Goal: Task Accomplishment & Management: Manage account settings

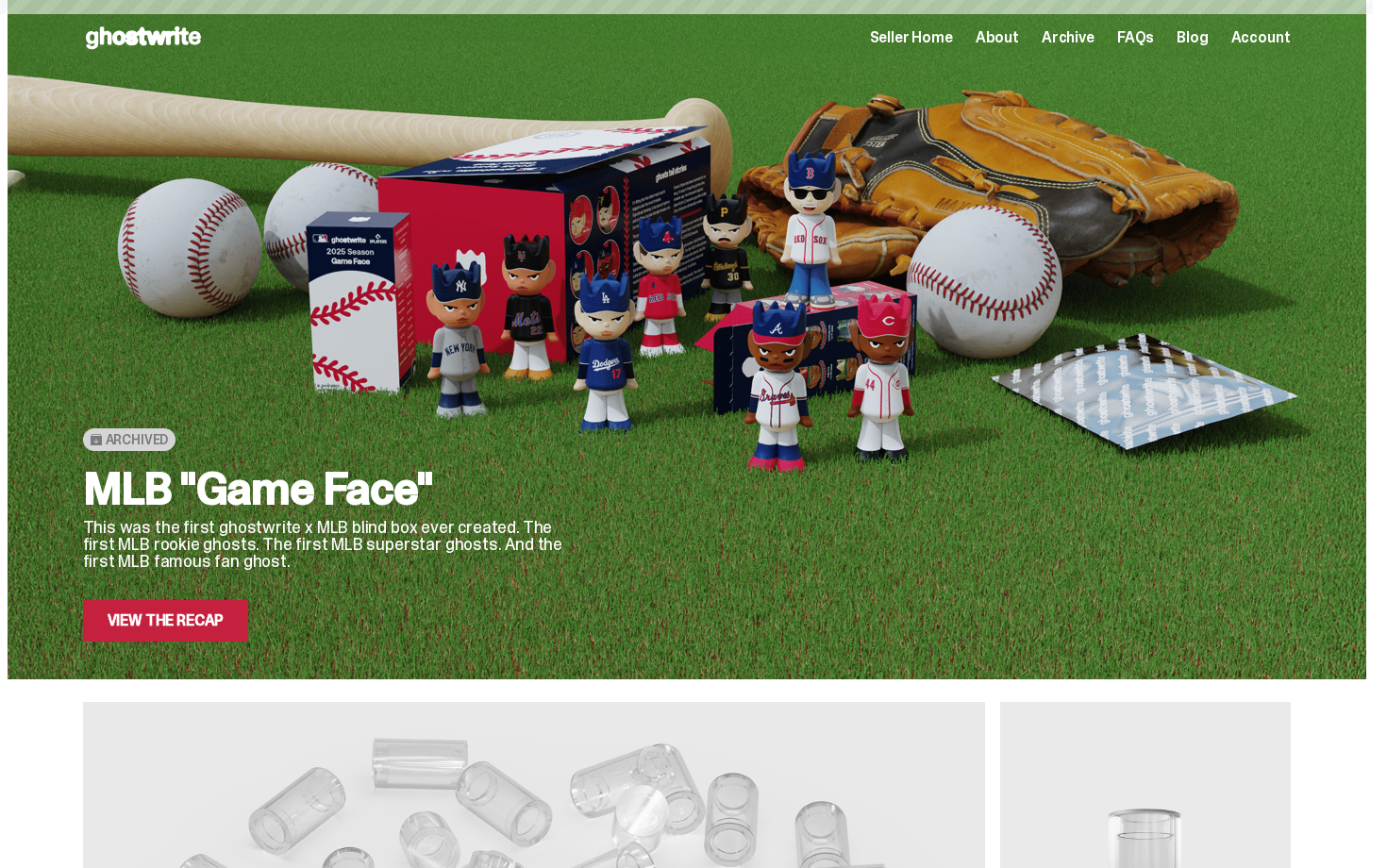
click at [945, 50] on div "Open main menu Home Seller Home About Archive FAQs Blog Account Seller Home Abo…" at bounding box center [687, 38] width 1208 height 31
click at [944, 45] on span "Seller Home" at bounding box center [912, 38] width 83 height 15
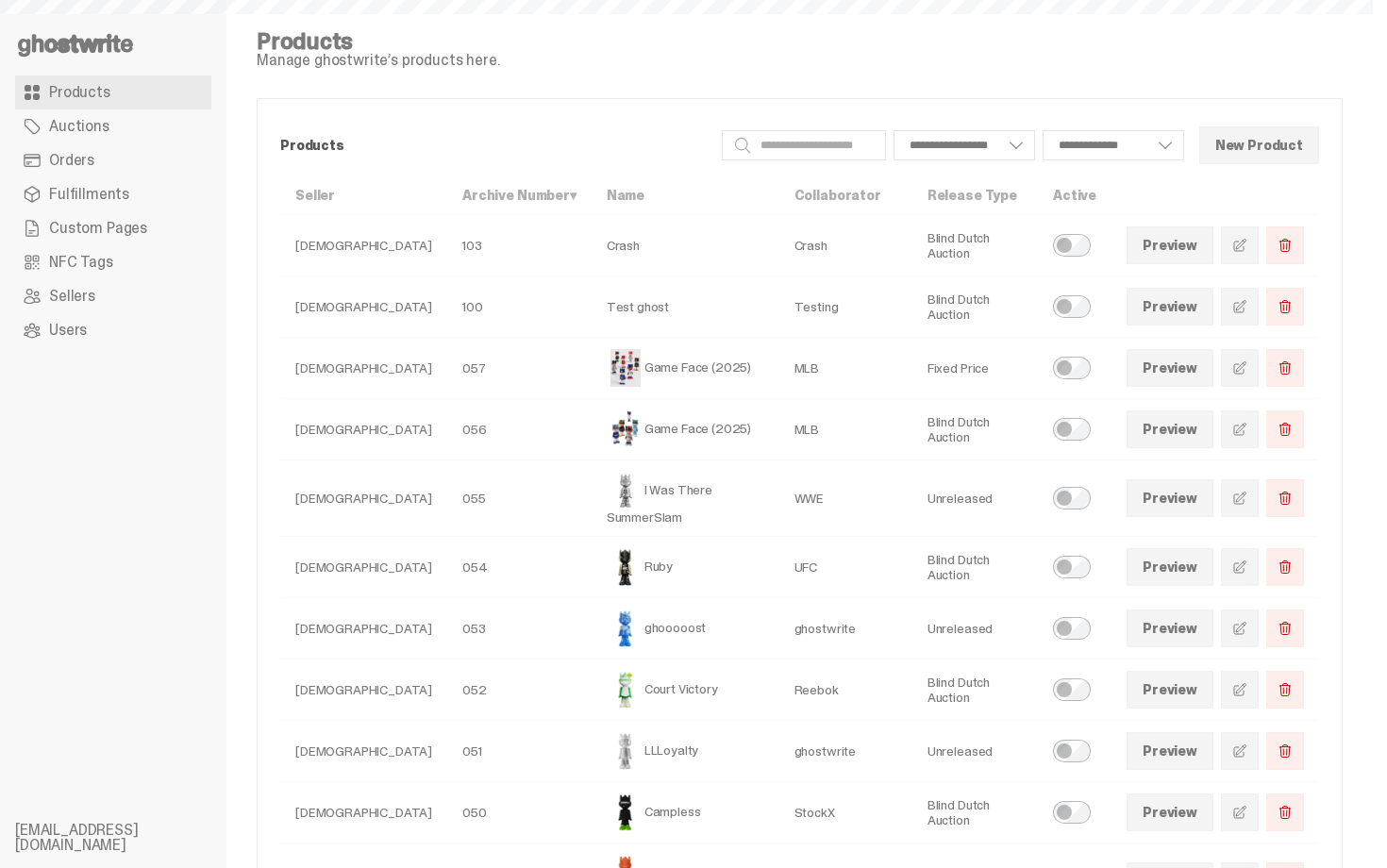
select select
click at [67, 161] on span "Orders" at bounding box center [72, 160] width 45 height 15
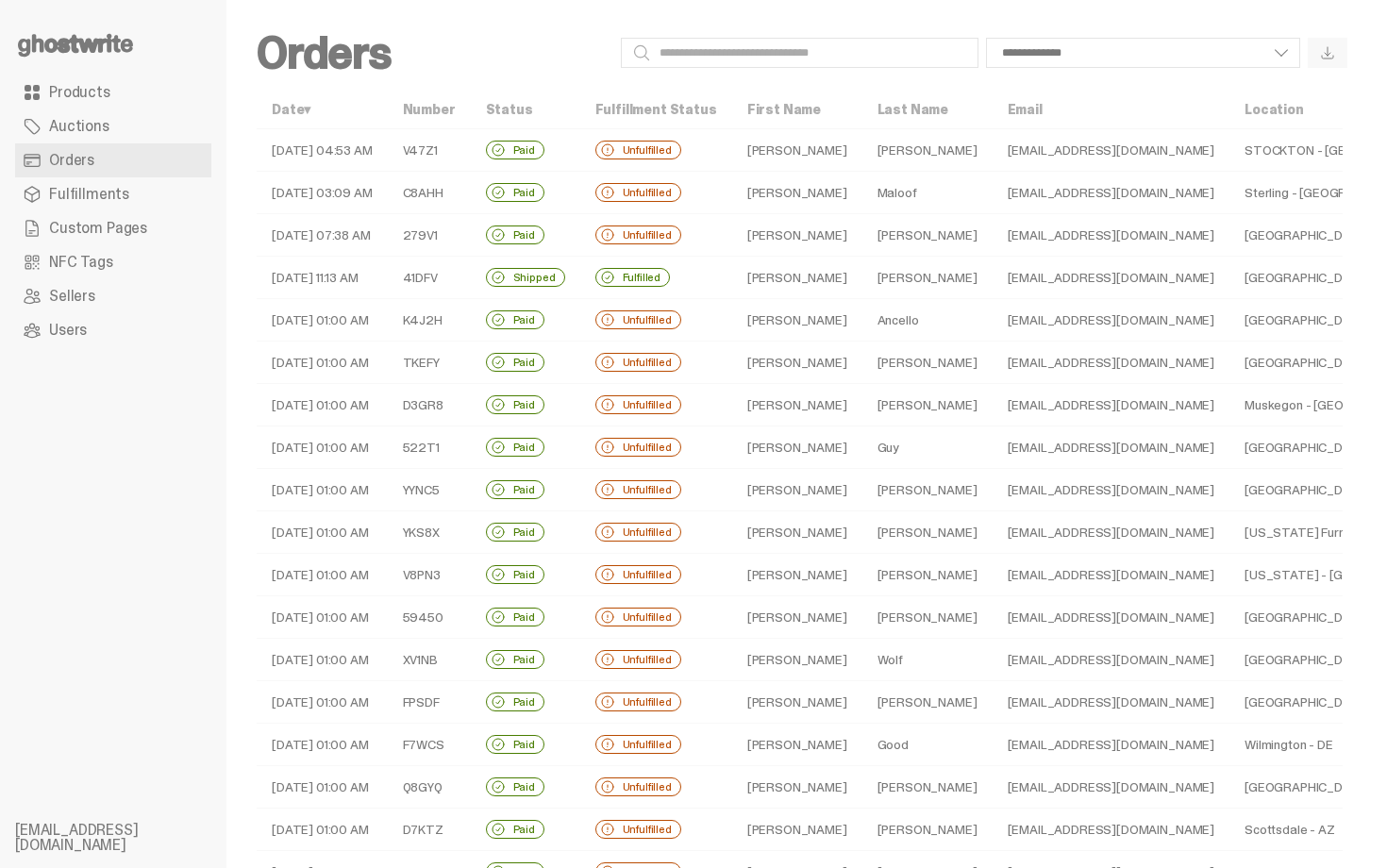
click at [680, 281] on td "Fulfilled" at bounding box center [657, 277] width 152 height 42
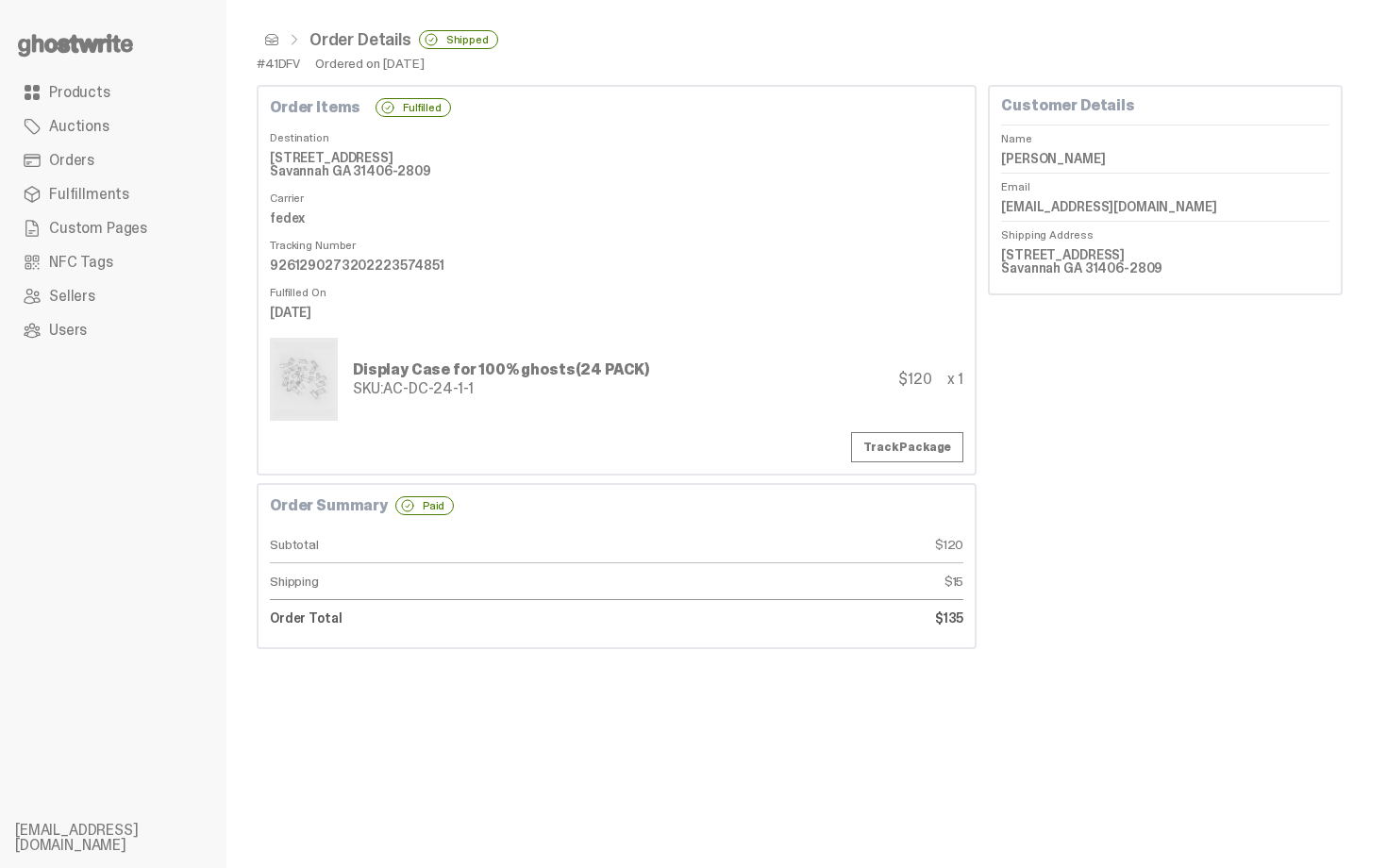
click at [127, 167] on link "Orders" at bounding box center [113, 160] width 197 height 34
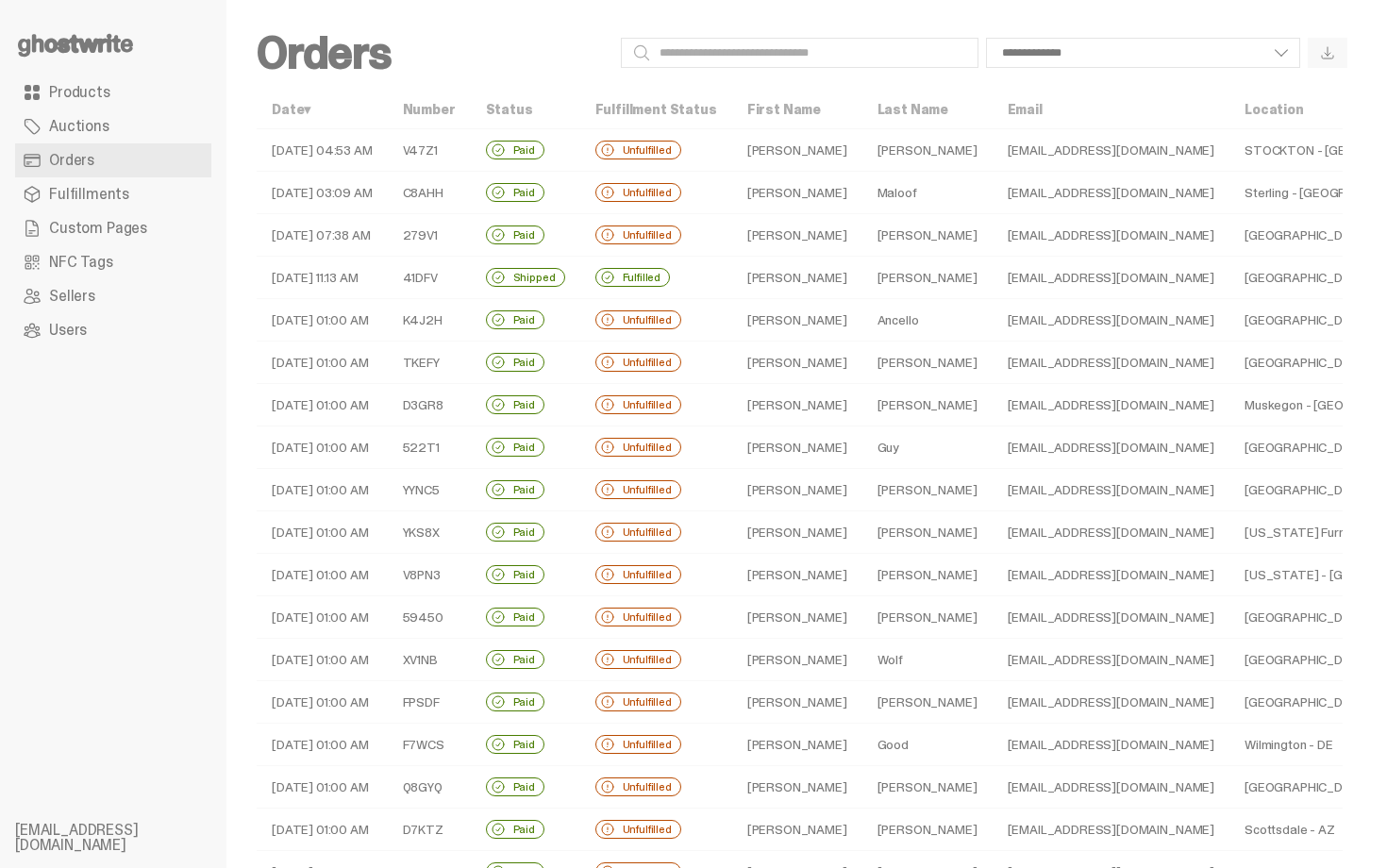
click at [745, 185] on td "[PERSON_NAME]" at bounding box center [797, 193] width 130 height 42
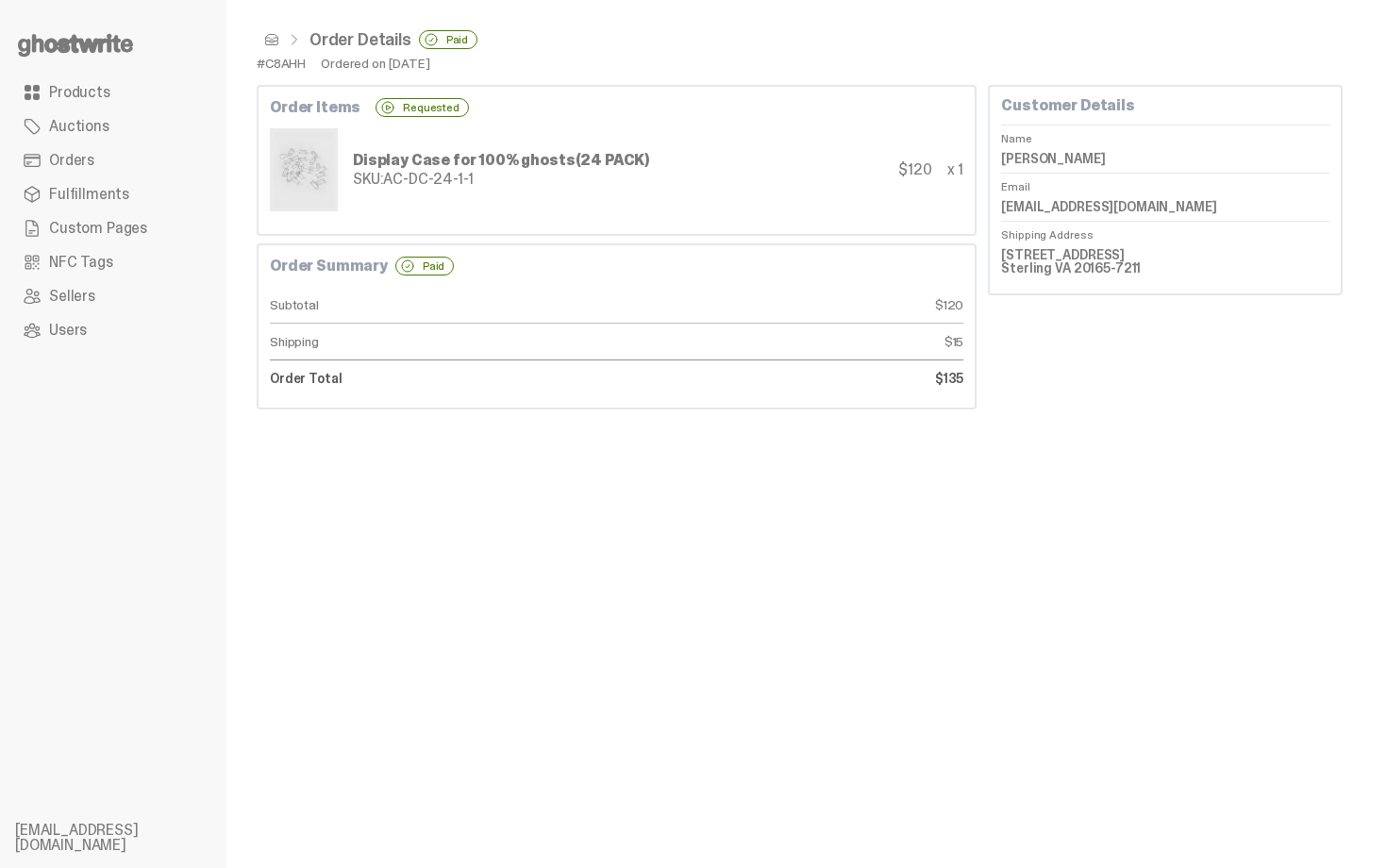
click at [125, 166] on link "Orders" at bounding box center [113, 160] width 197 height 34
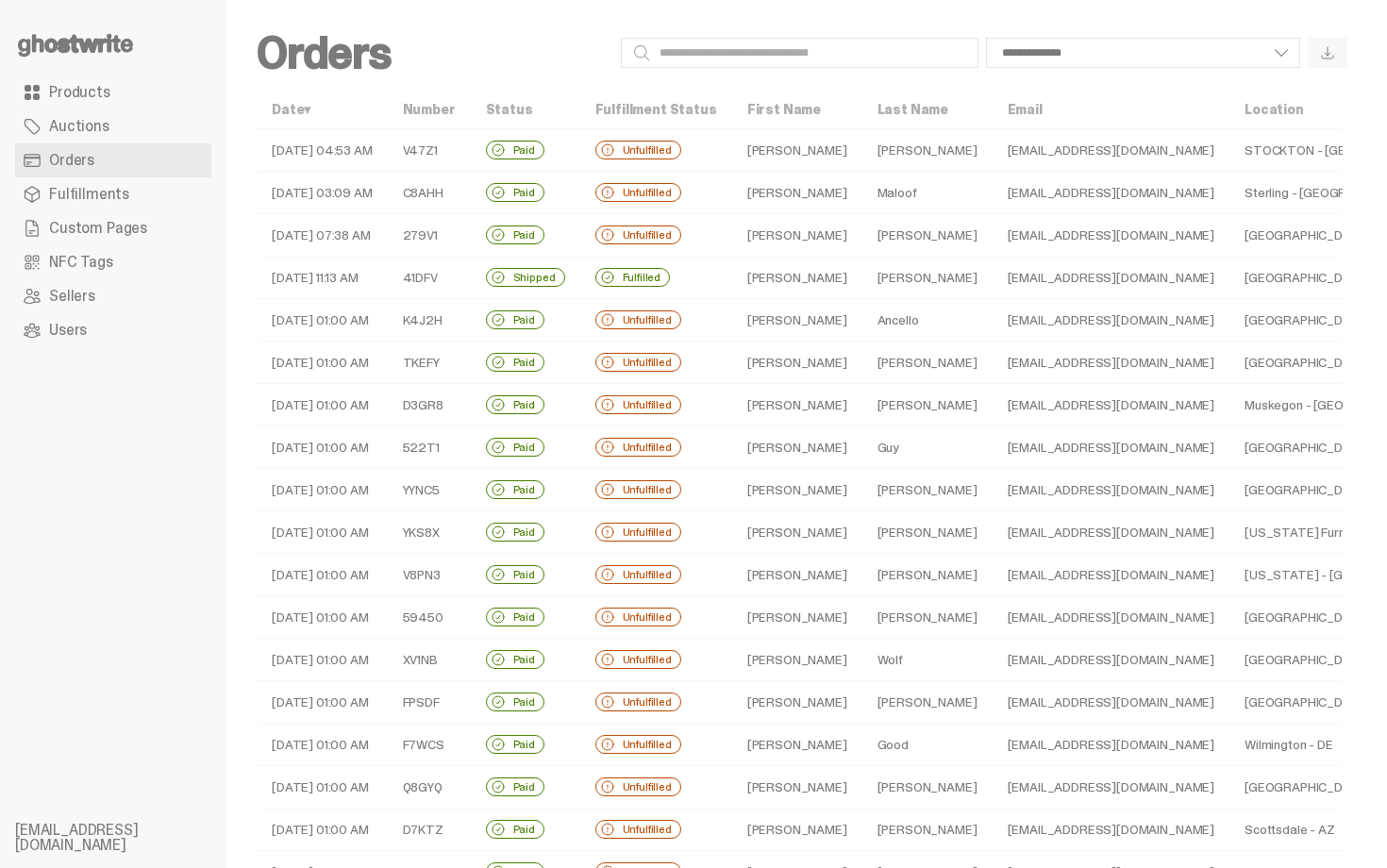
click at [647, 137] on td "Unfulfilled" at bounding box center [657, 150] width 152 height 42
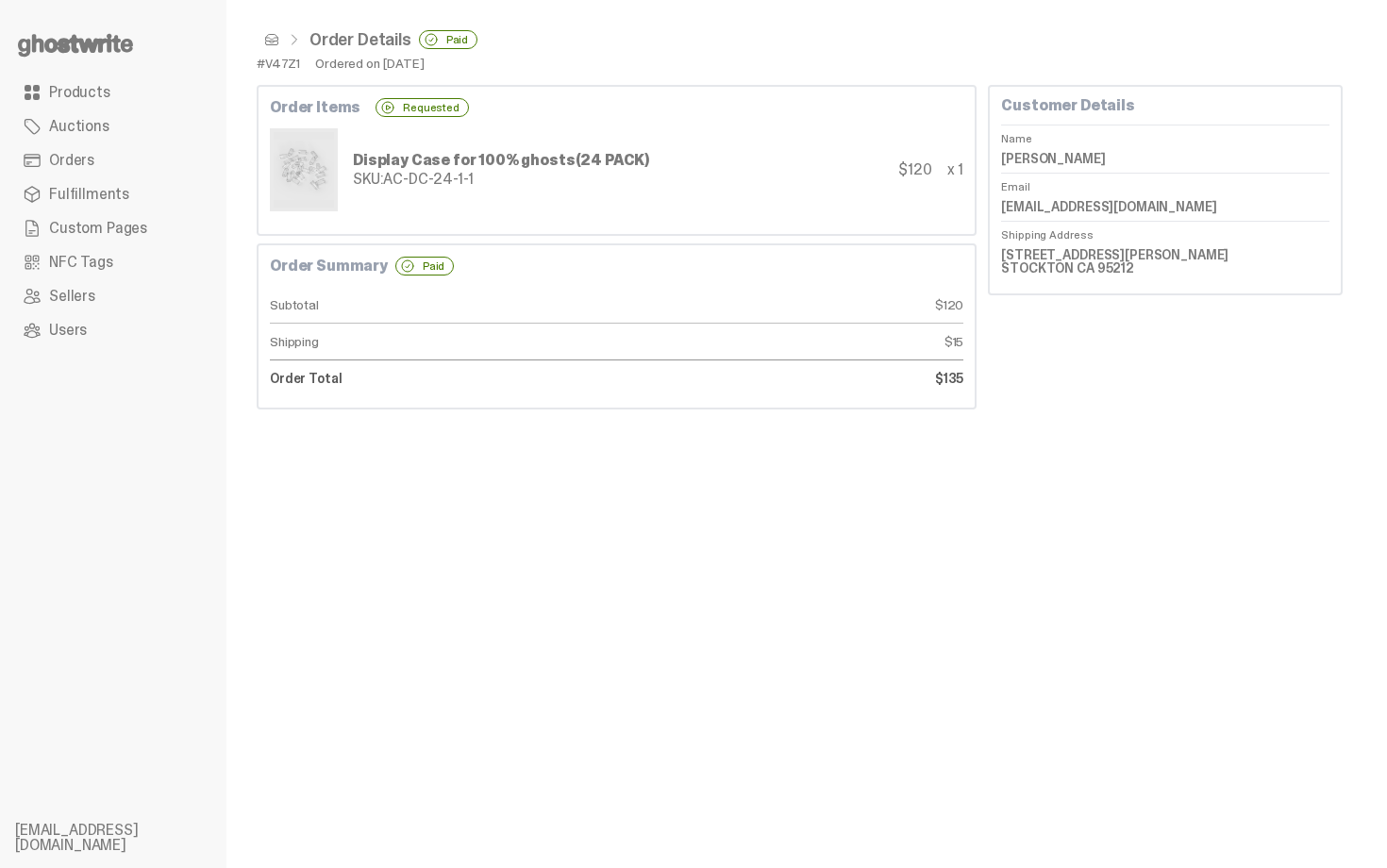
click at [104, 164] on link "Orders" at bounding box center [113, 160] width 197 height 34
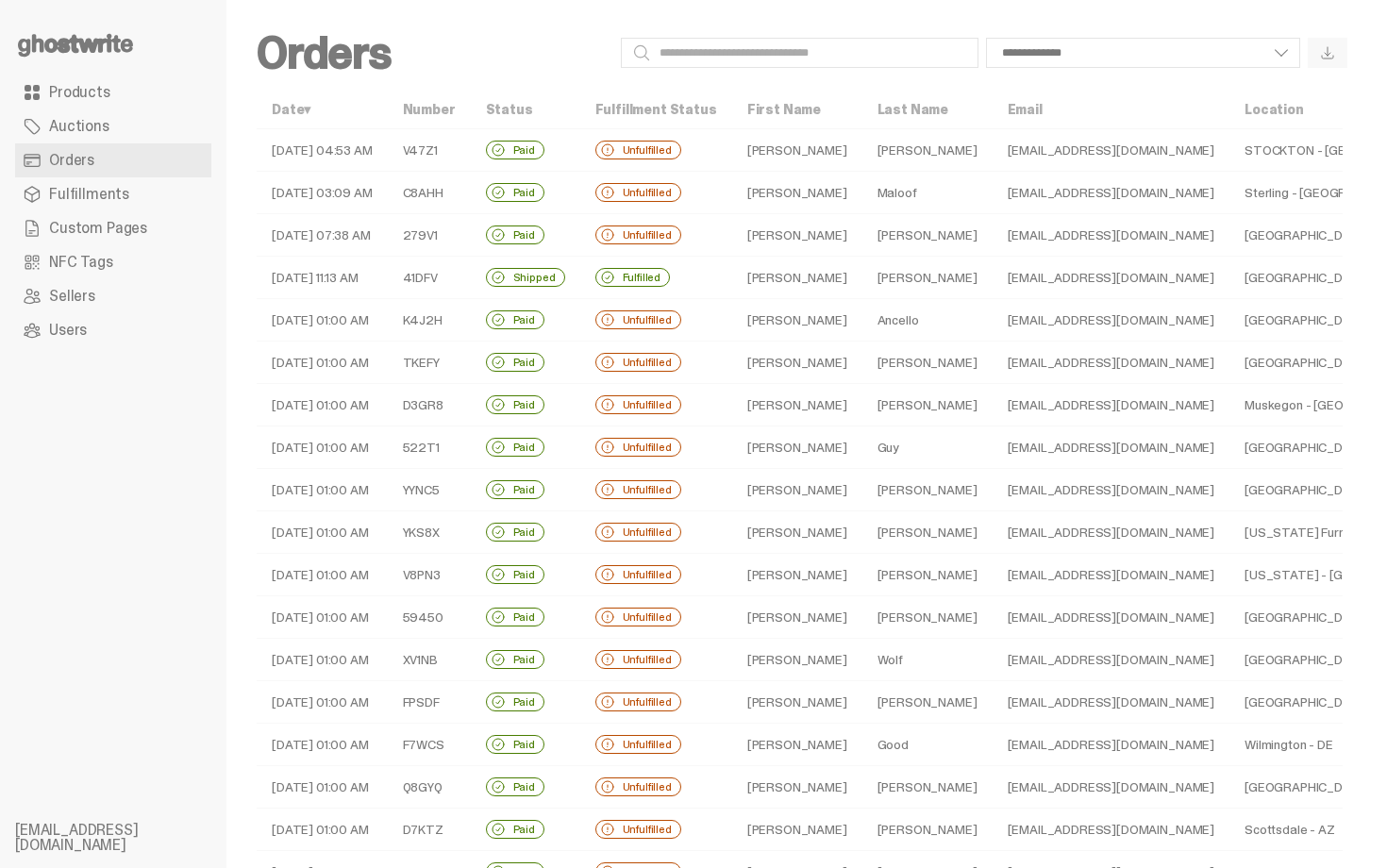
click at [678, 412] on div "Unfulfilled" at bounding box center [638, 404] width 86 height 19
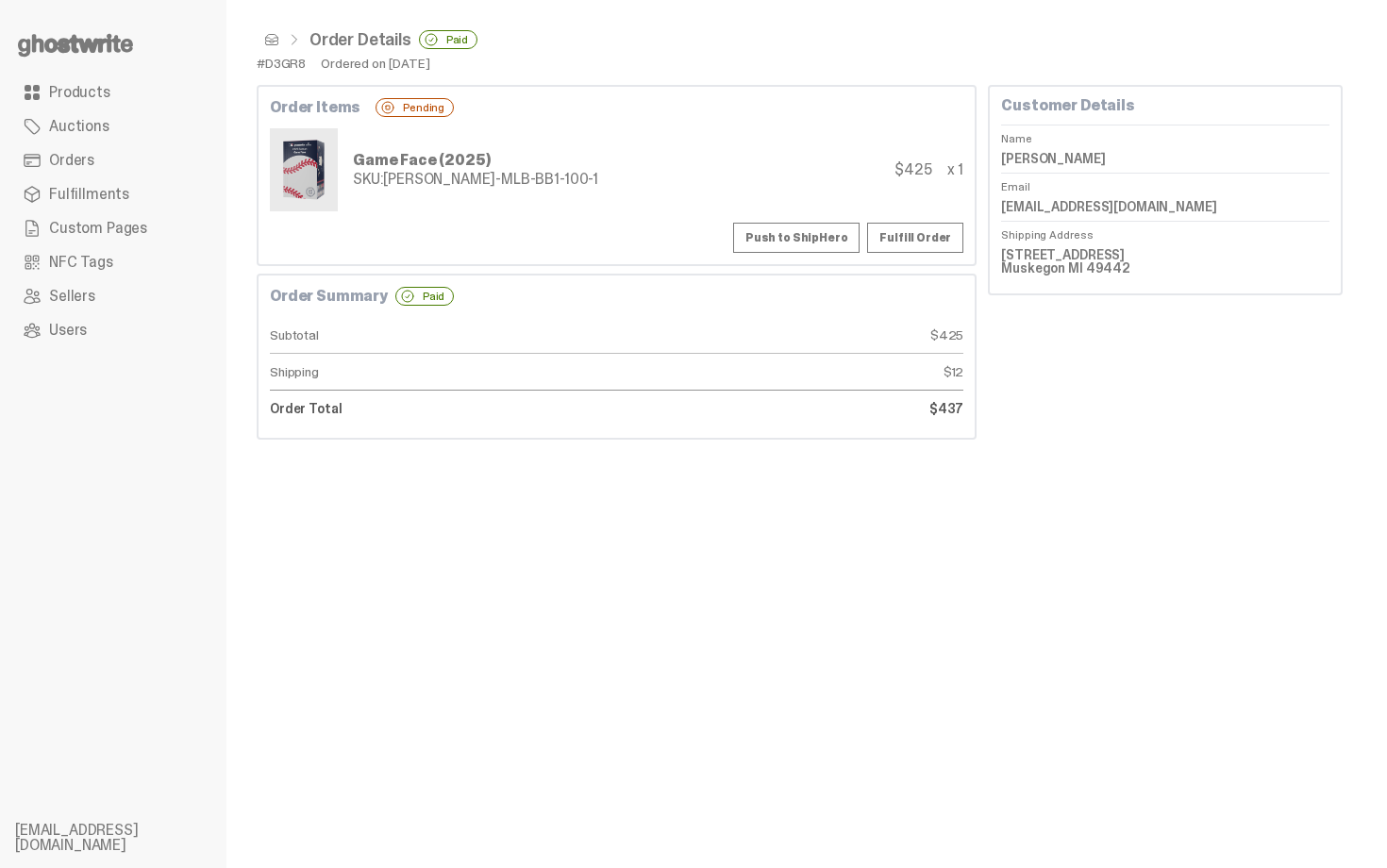
click at [117, 164] on link "Orders" at bounding box center [113, 160] width 197 height 34
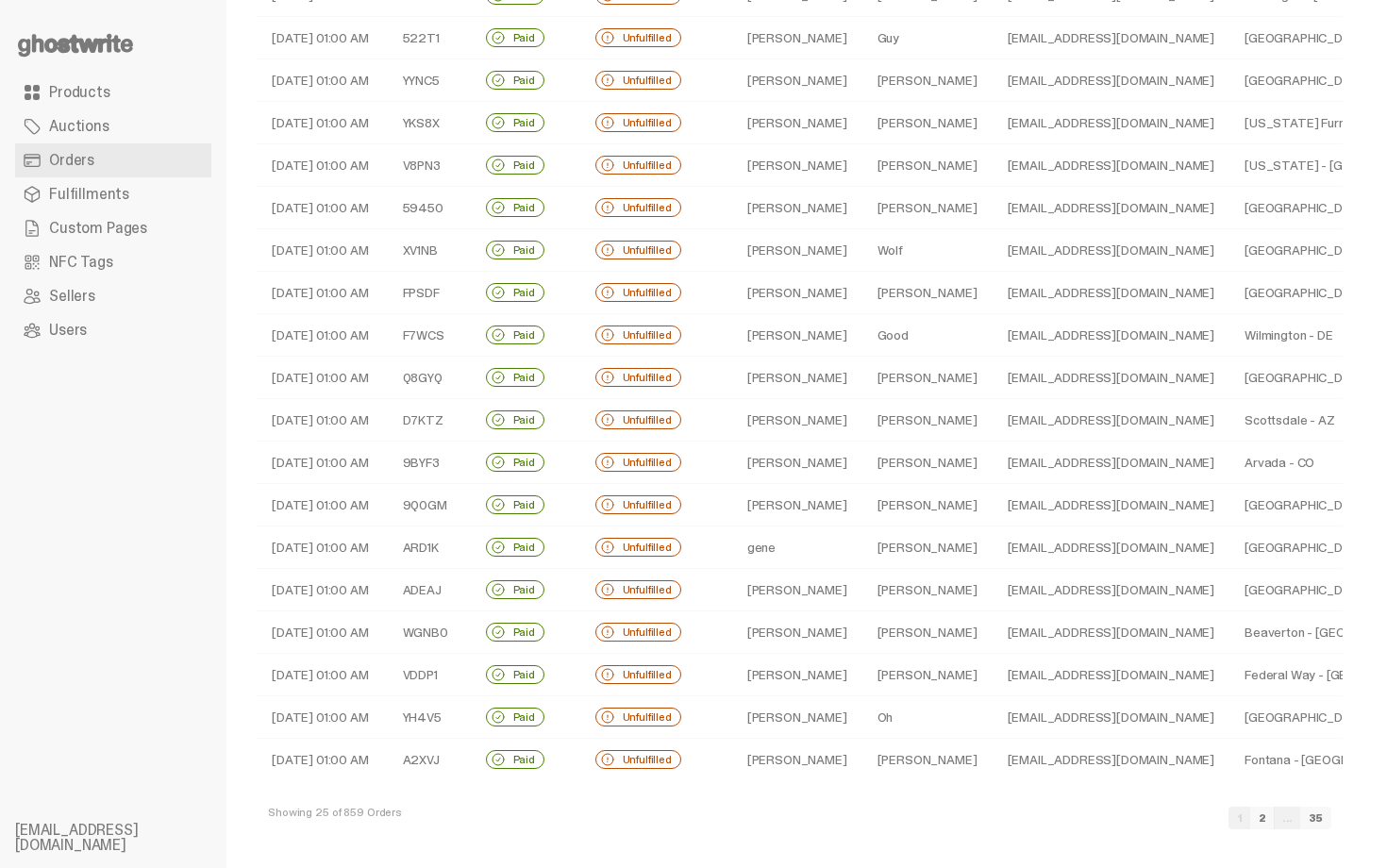
scroll to position [412, 0]
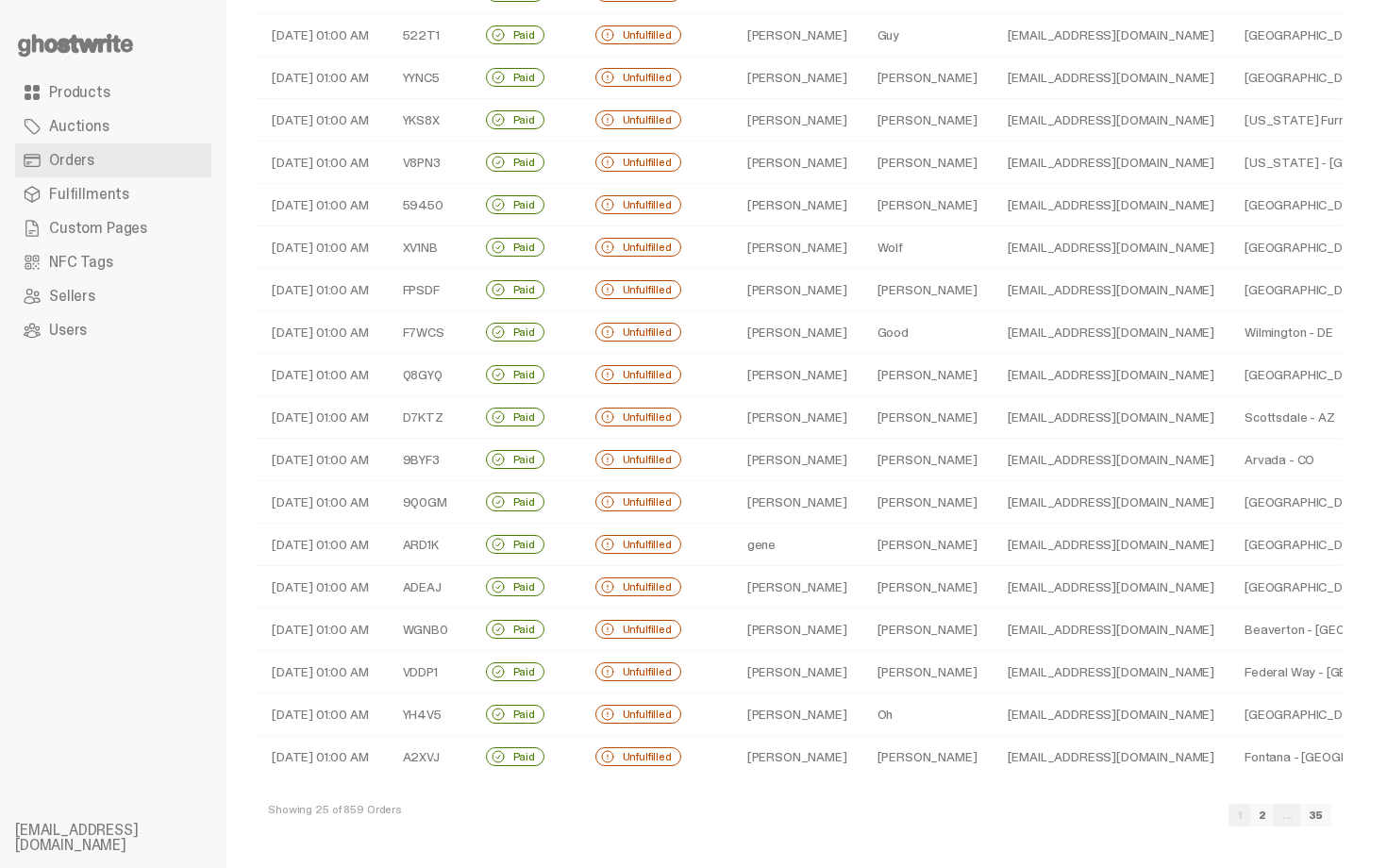
click at [1275, 815] on link "2" at bounding box center [1263, 815] width 25 height 23
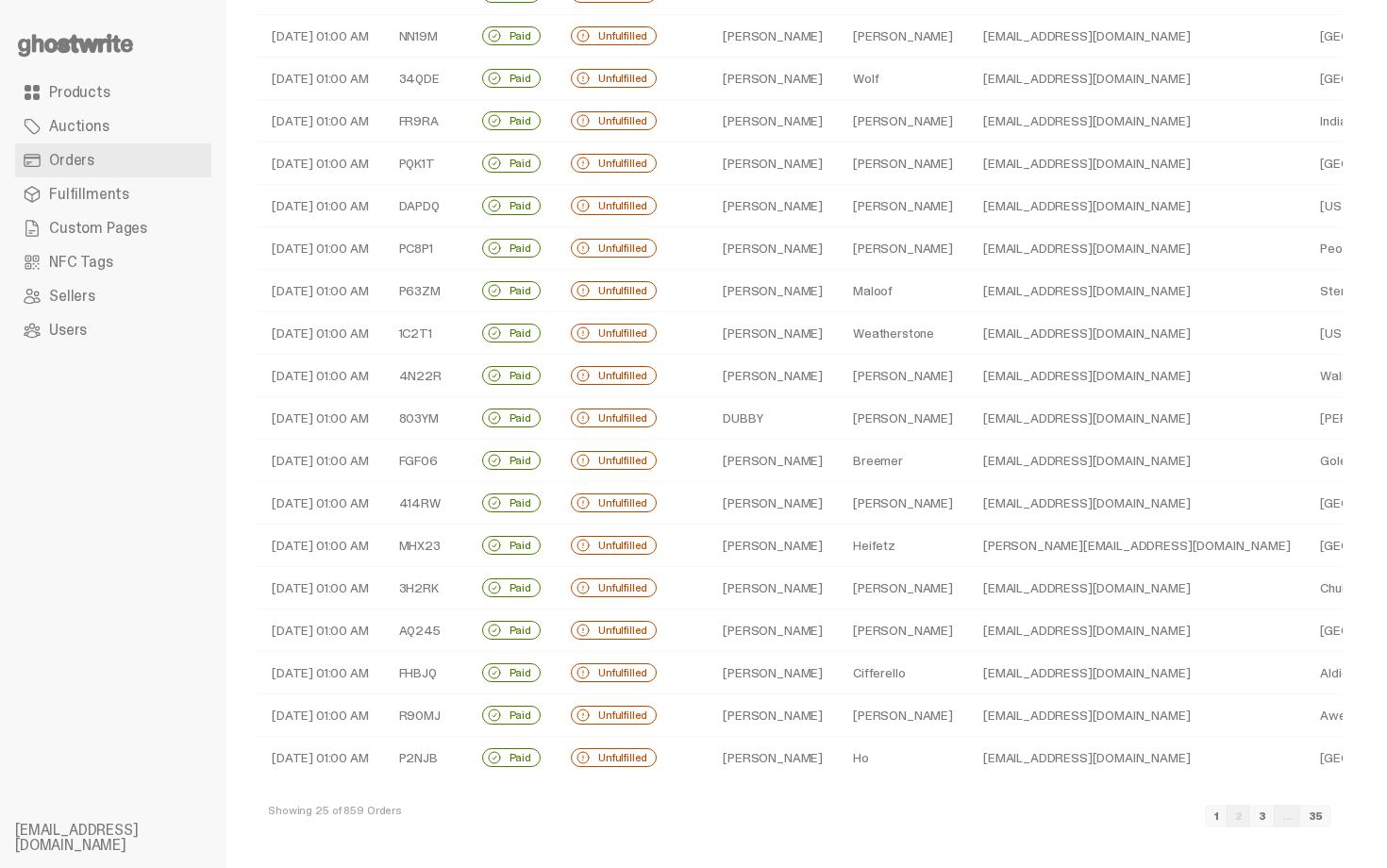
scroll to position [412, 0]
click at [1275, 818] on link "3" at bounding box center [1263, 815] width 25 height 23
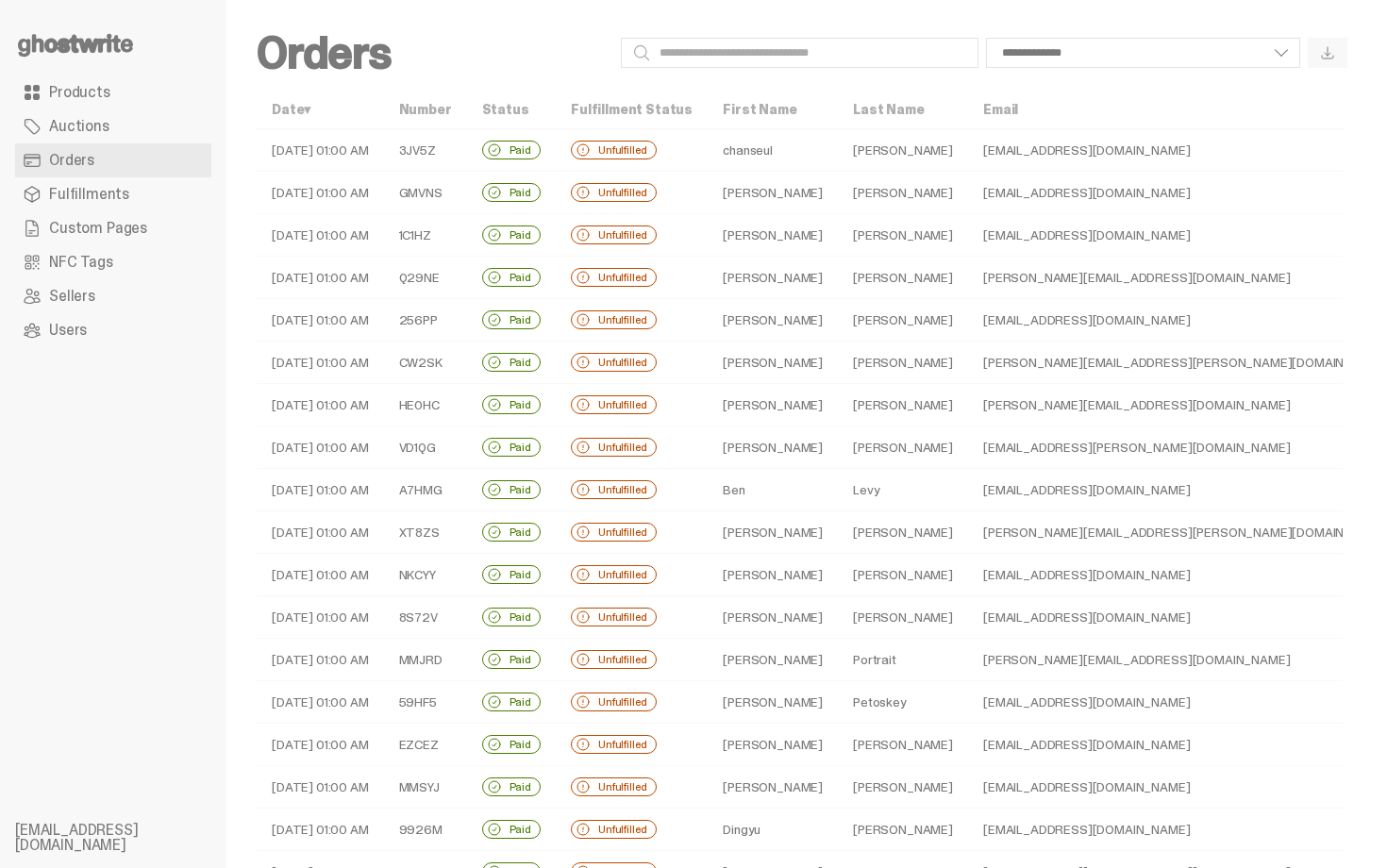
click at [968, 268] on td "[PERSON_NAME][EMAIL_ADDRESS][DOMAIN_NAME]" at bounding box center [1186, 277] width 437 height 42
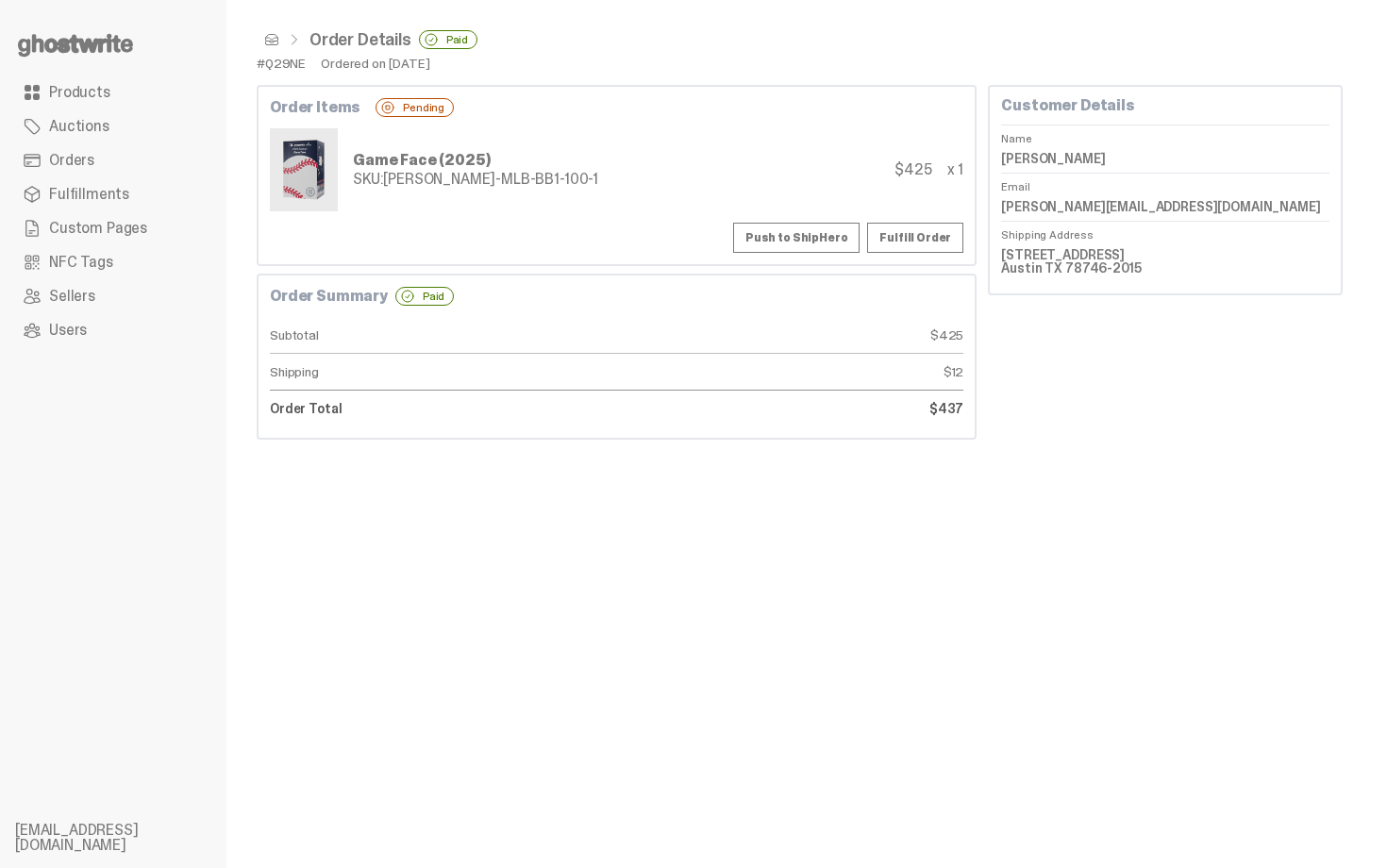
click at [320, 38] on div "Order Details" at bounding box center [360, 39] width 102 height 17
click at [275, 44] on span at bounding box center [271, 39] width 15 height 15
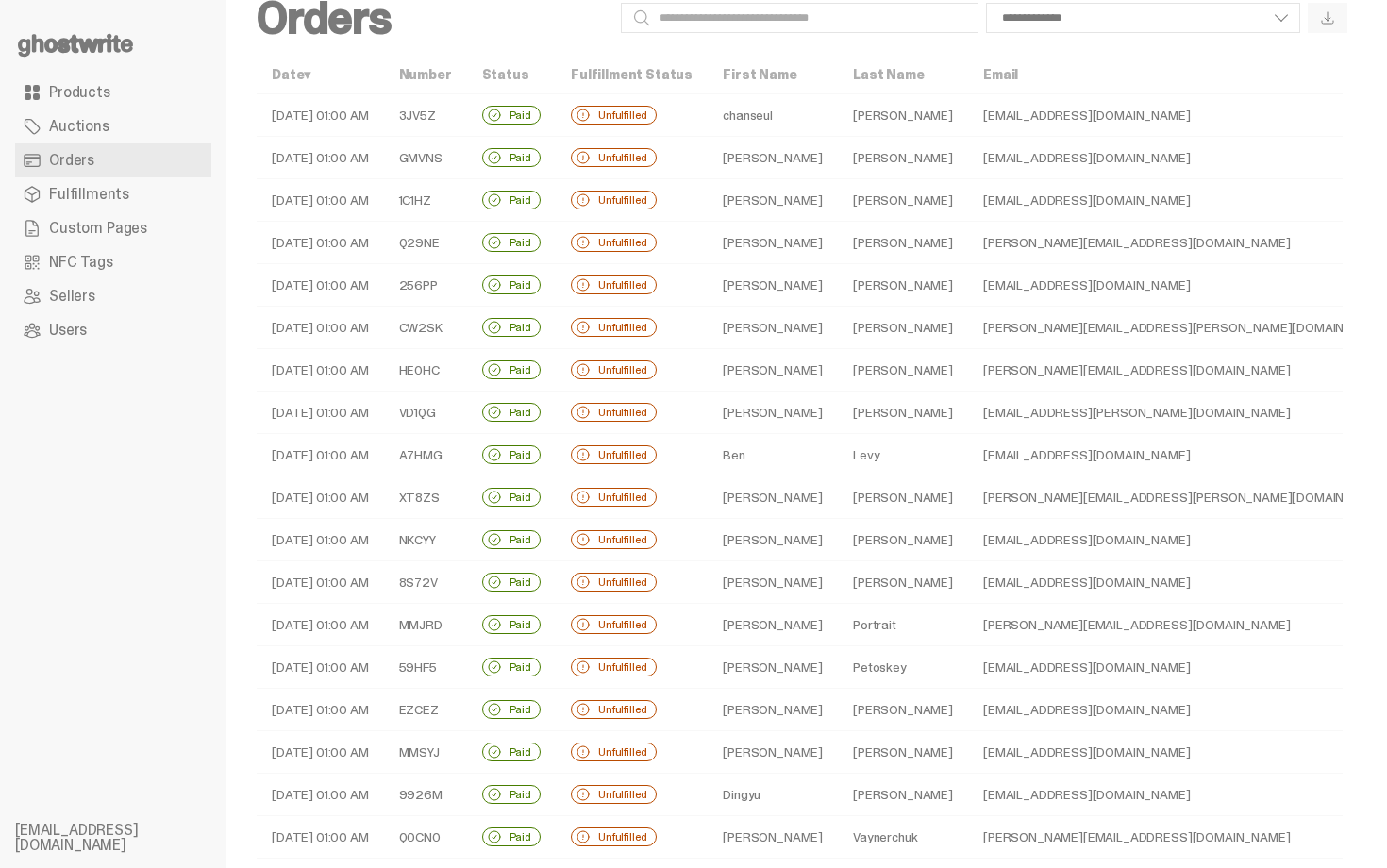
scroll to position [38, 0]
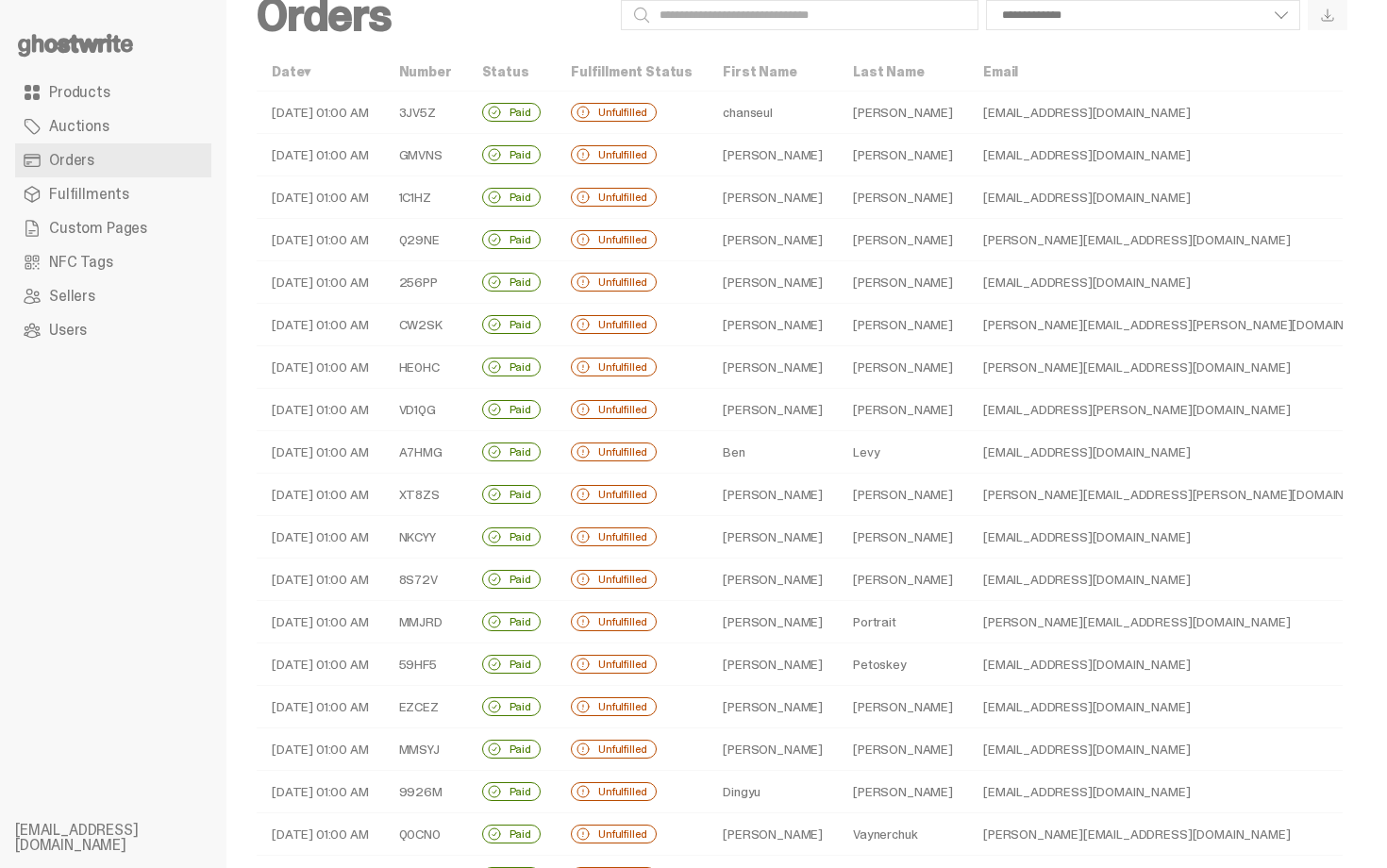
click at [851, 444] on td "Levy" at bounding box center [903, 452] width 130 height 42
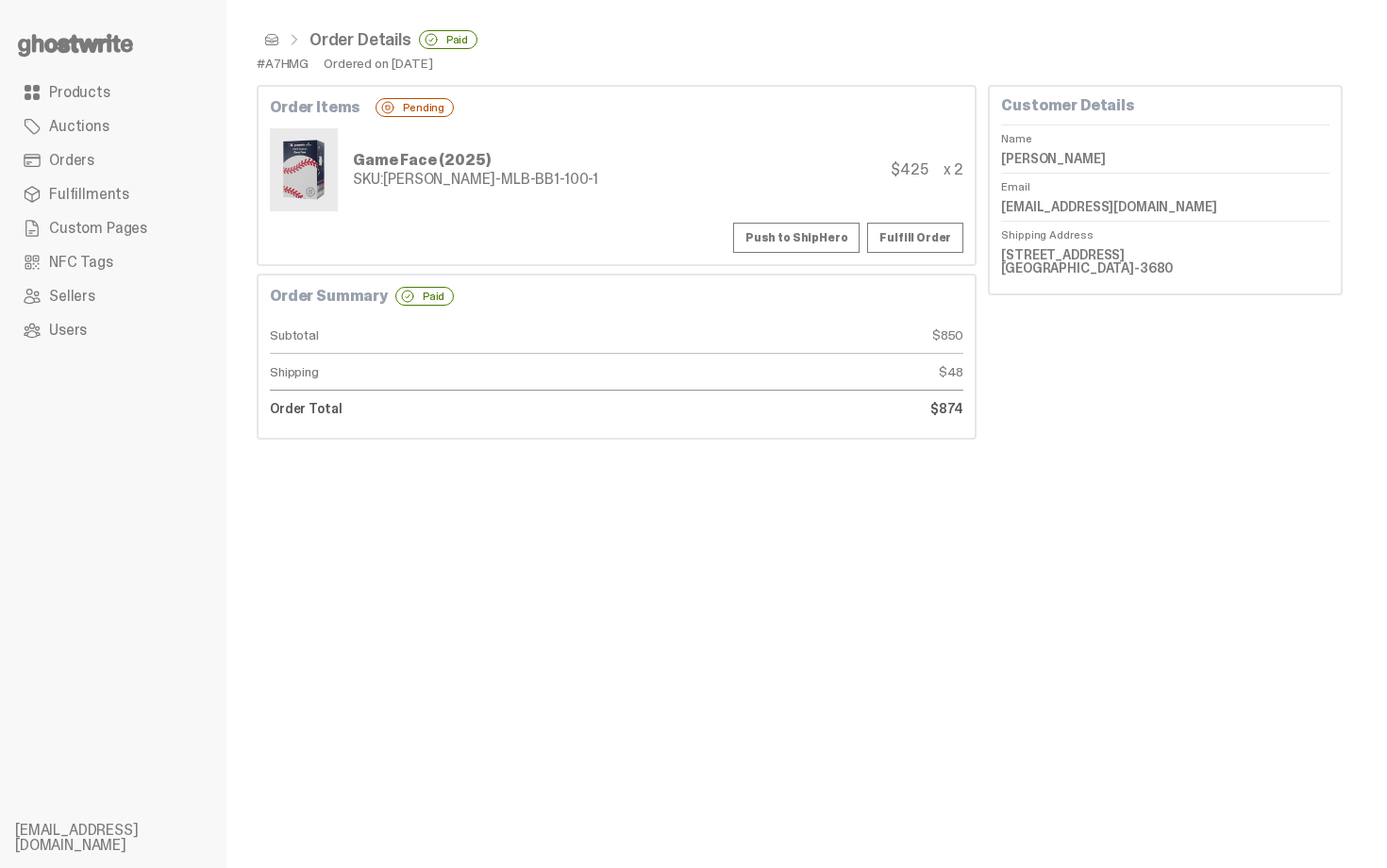
click at [274, 39] on span at bounding box center [271, 39] width 15 height 15
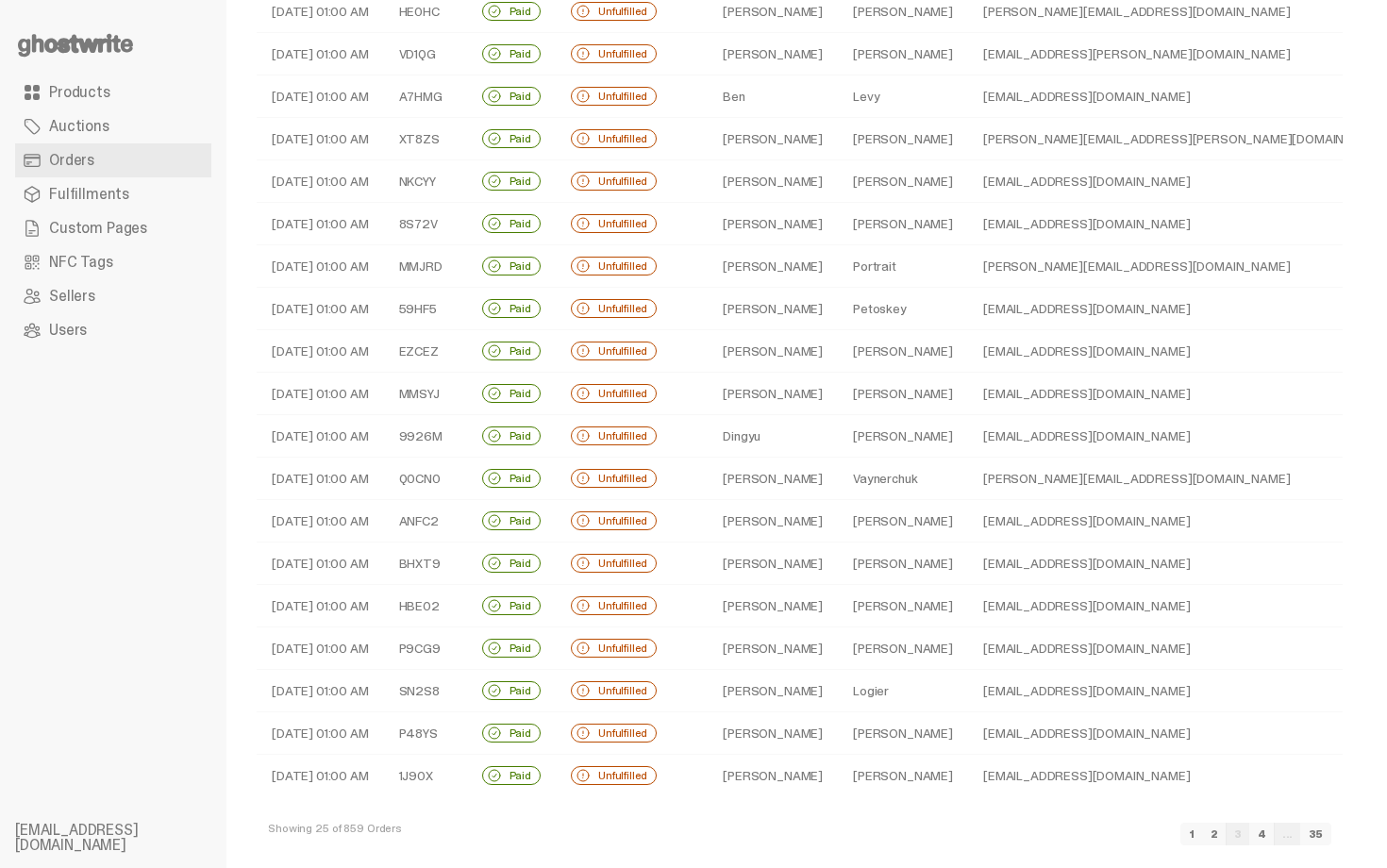
scroll to position [412, 0]
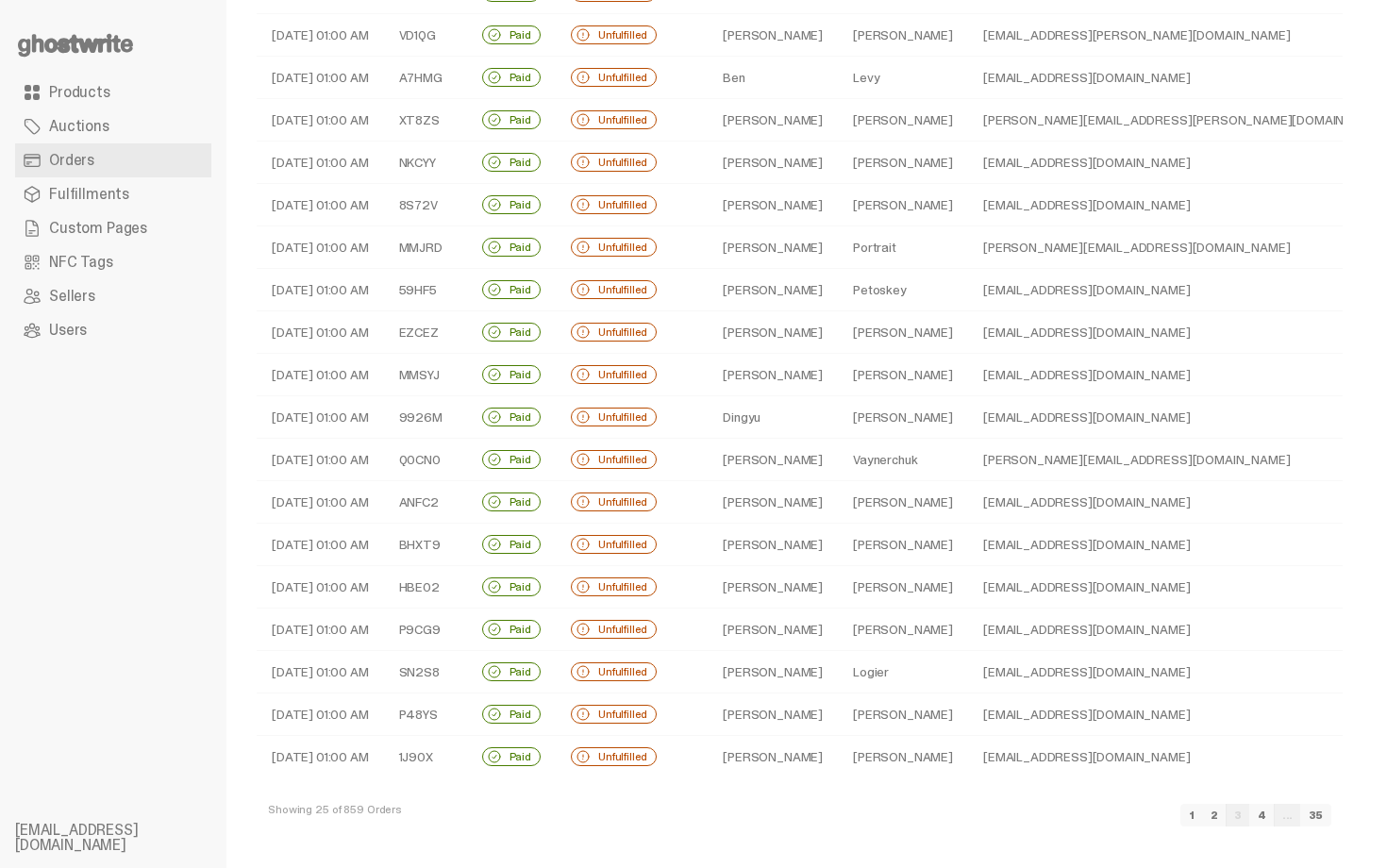
drag, startPoint x: 1386, startPoint y: 487, endPoint x: 1386, endPoint y: 578, distance: 91.0
click at [1373, 455] on html "**********" at bounding box center [687, 22] width 1373 height 868
click at [974, 462] on td "[PERSON_NAME][EMAIL_ADDRESS][DOMAIN_NAME]" at bounding box center [1186, 459] width 437 height 42
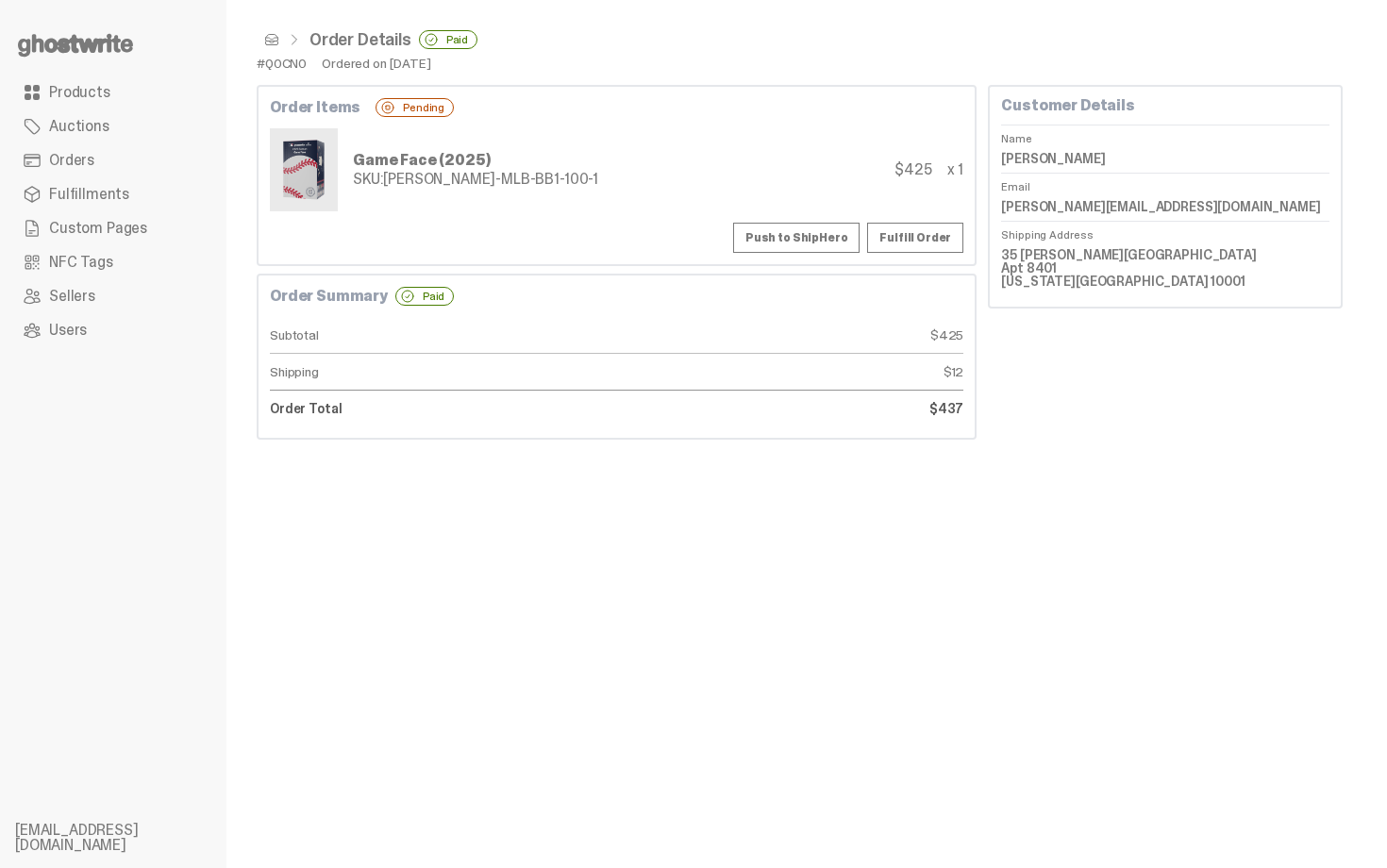
drag, startPoint x: 1014, startPoint y: 253, endPoint x: 1142, endPoint y: 267, distance: 128.8
click at [1142, 267] on dd "35 [PERSON_NAME][GEOGRAPHIC_DATA] Apt 8401 [US_STATE][GEOGRAPHIC_DATA] 10001" at bounding box center [1166, 268] width 328 height 54
copy dd "[STREET_ADDRESS][PERSON_NAME]"
click at [496, 212] on div "Order Items Pending Game Face (2025) SKU: [PERSON_NAME]-MLB-BB1-100-1 $425 x 1 …" at bounding box center [616, 175] width 720 height 181
click at [278, 38] on span at bounding box center [271, 39] width 15 height 15
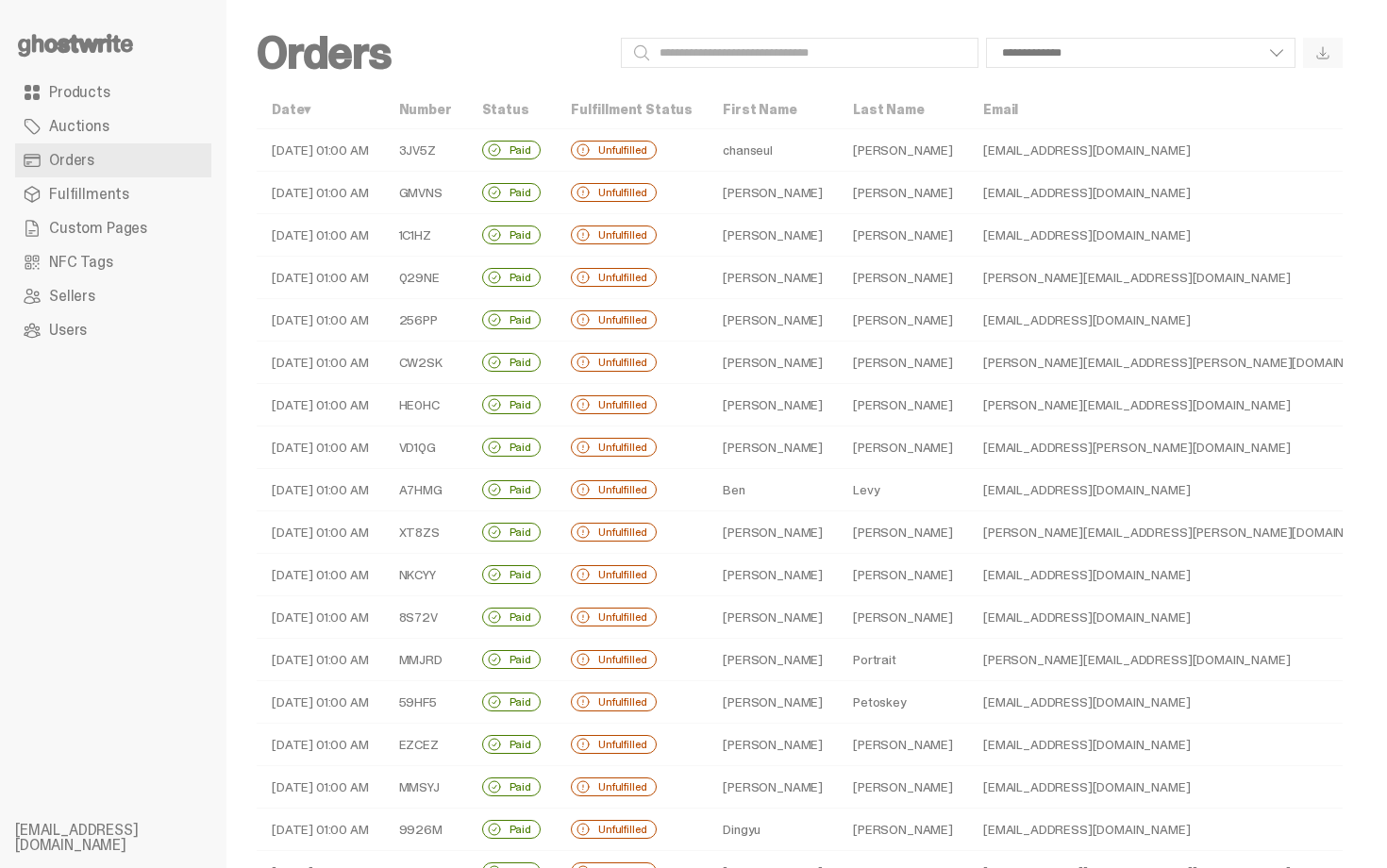
scroll to position [412, 0]
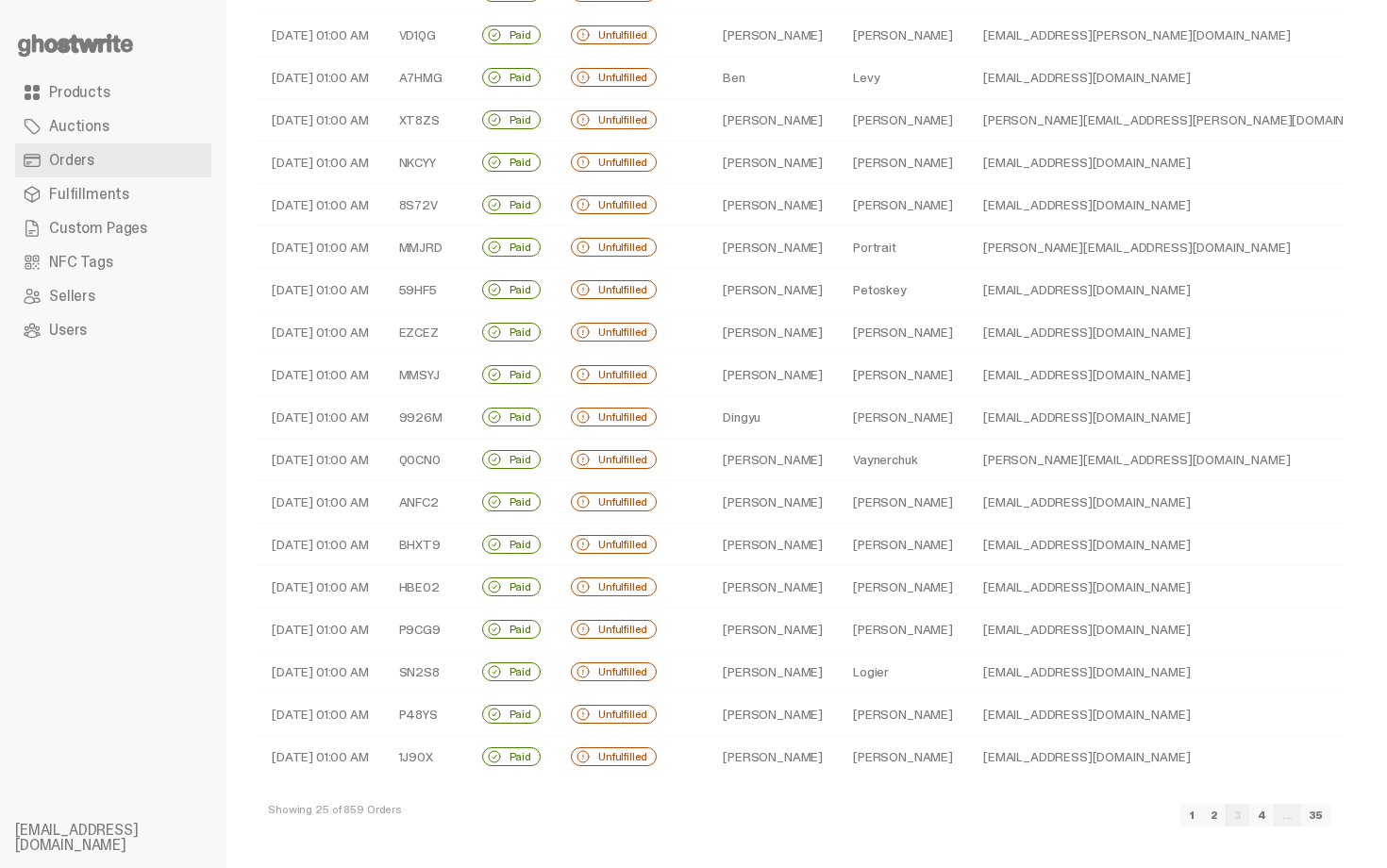
click at [1227, 815] on link "2" at bounding box center [1214, 815] width 25 height 23
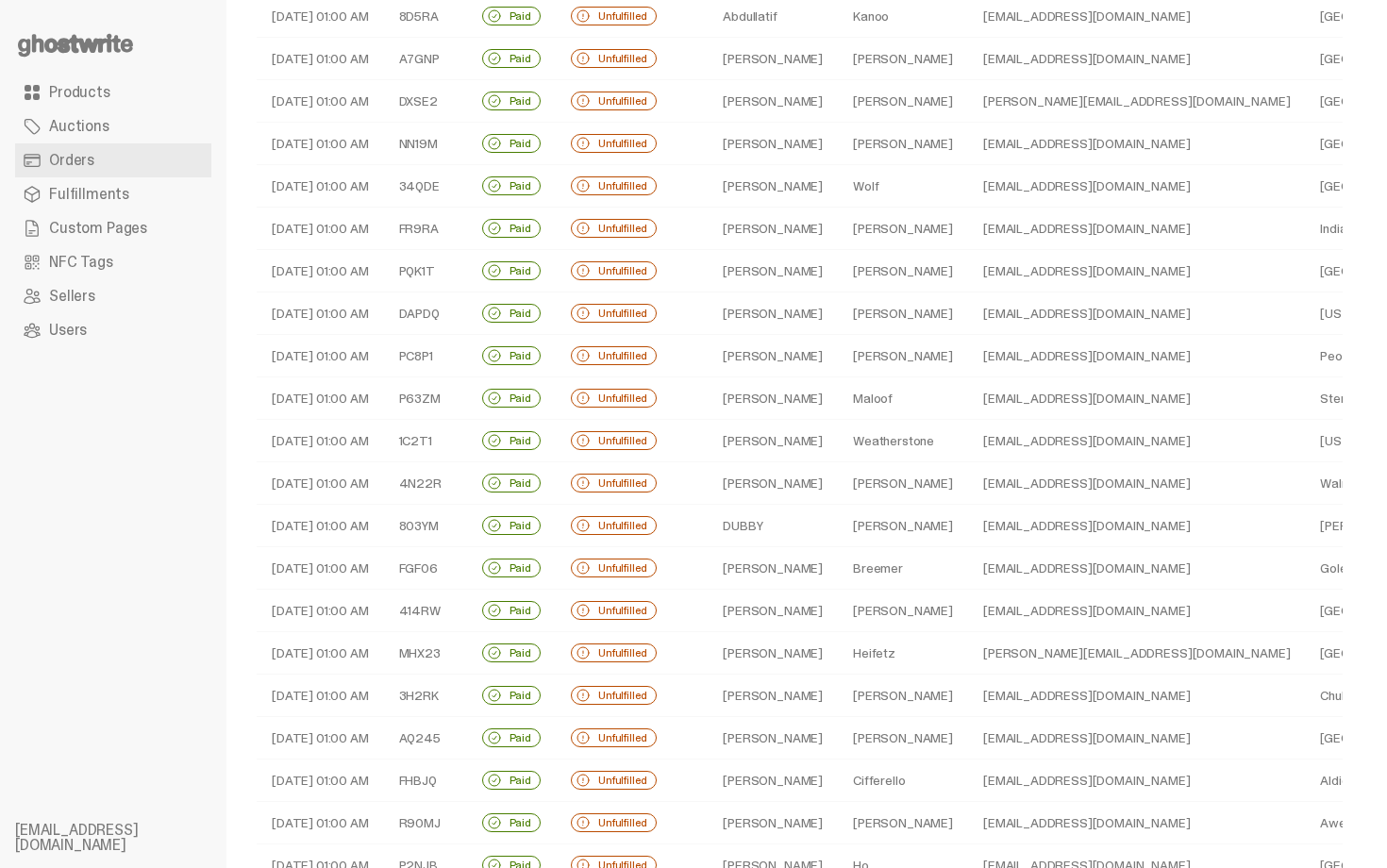
scroll to position [412, 0]
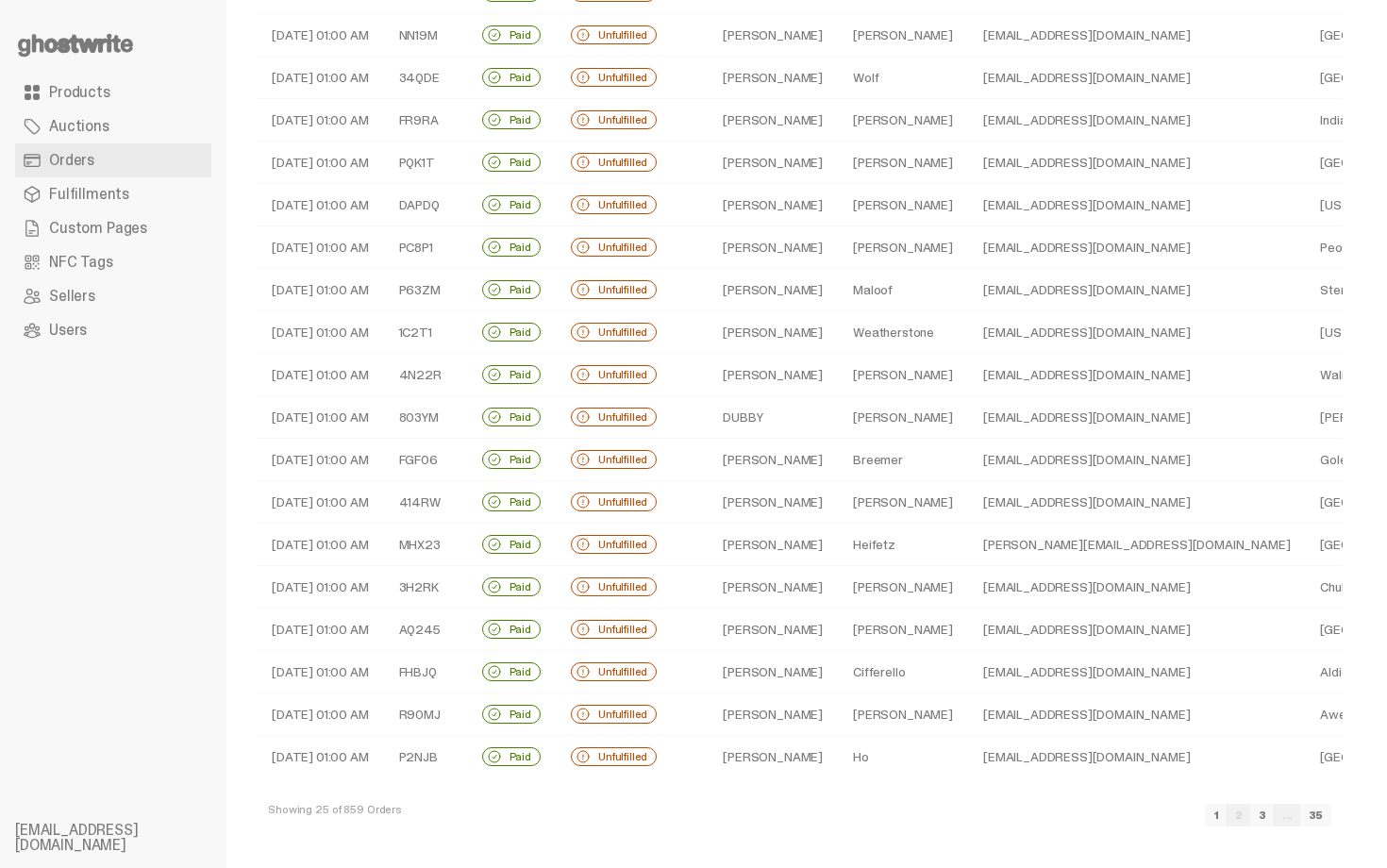
drag, startPoint x: 1386, startPoint y: 519, endPoint x: 1320, endPoint y: 704, distance: 196.4
click at [1320, 455] on html "**********" at bounding box center [687, 22] width 1373 height 868
click at [1041, 867] on div "**********" at bounding box center [799, 228] width 1147 height 1280
click at [1270, 814] on link "3" at bounding box center [1263, 815] width 25 height 23
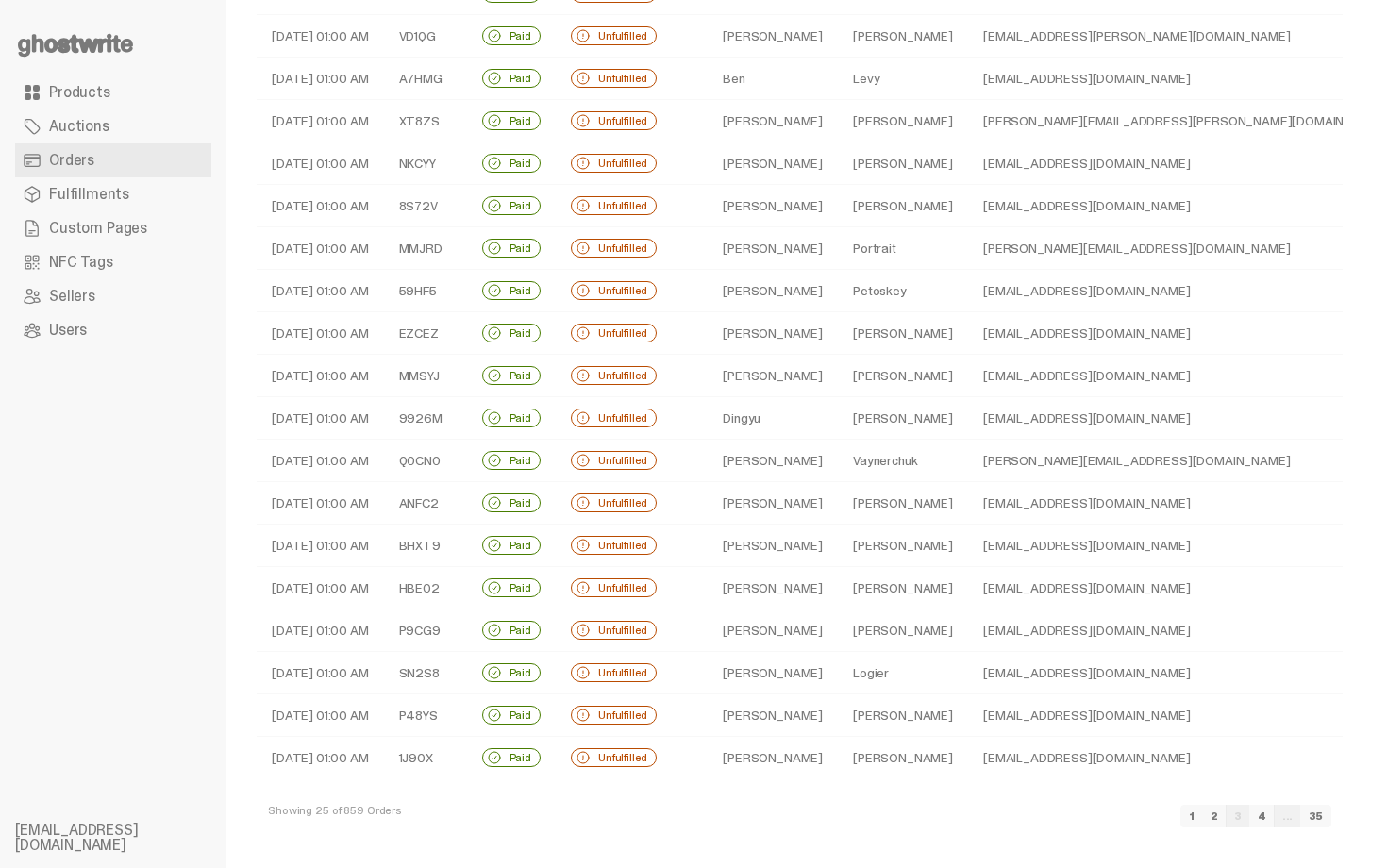
scroll to position [412, 0]
click at [1275, 812] on link "4" at bounding box center [1263, 815] width 26 height 23
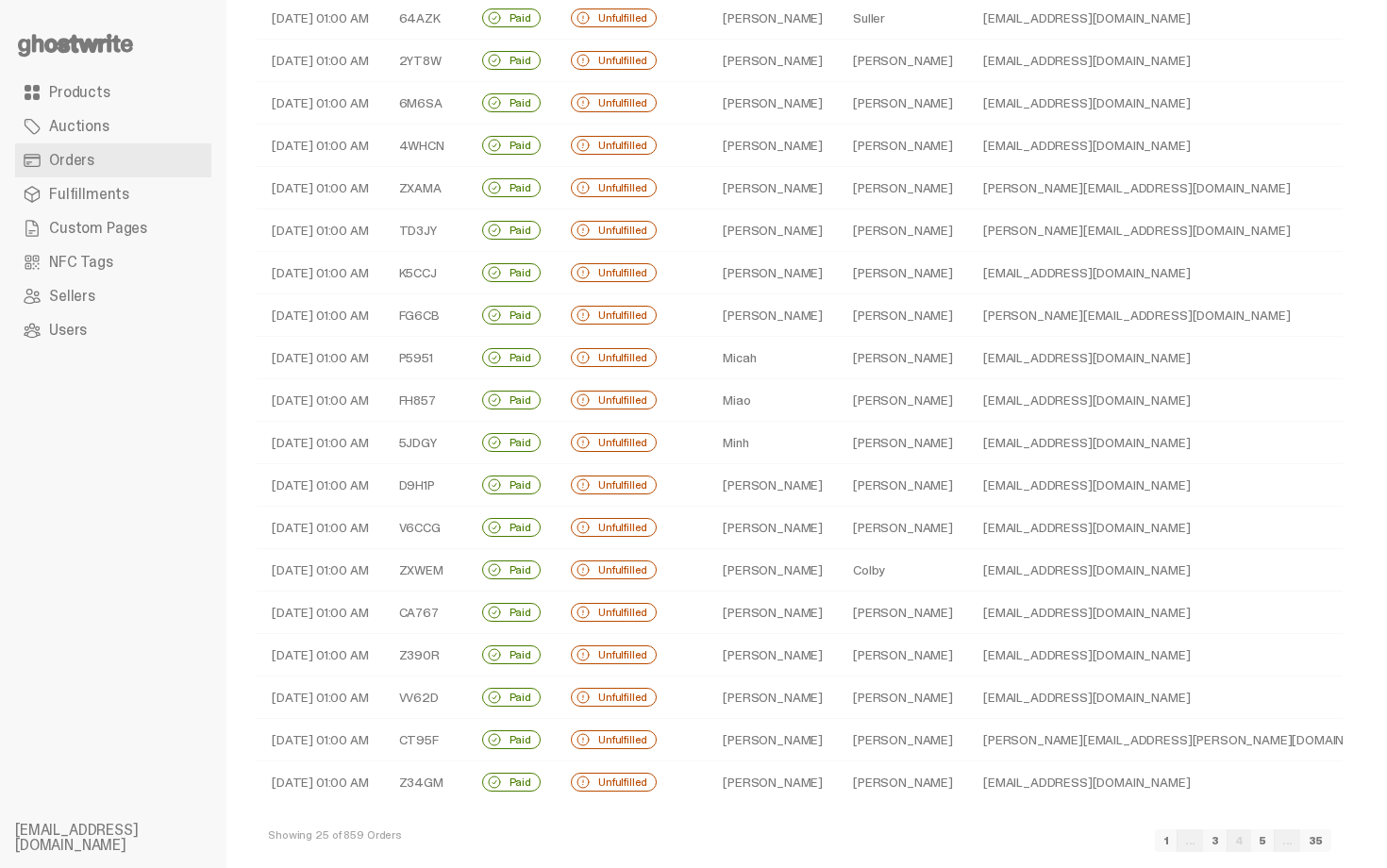
scroll to position [412, 0]
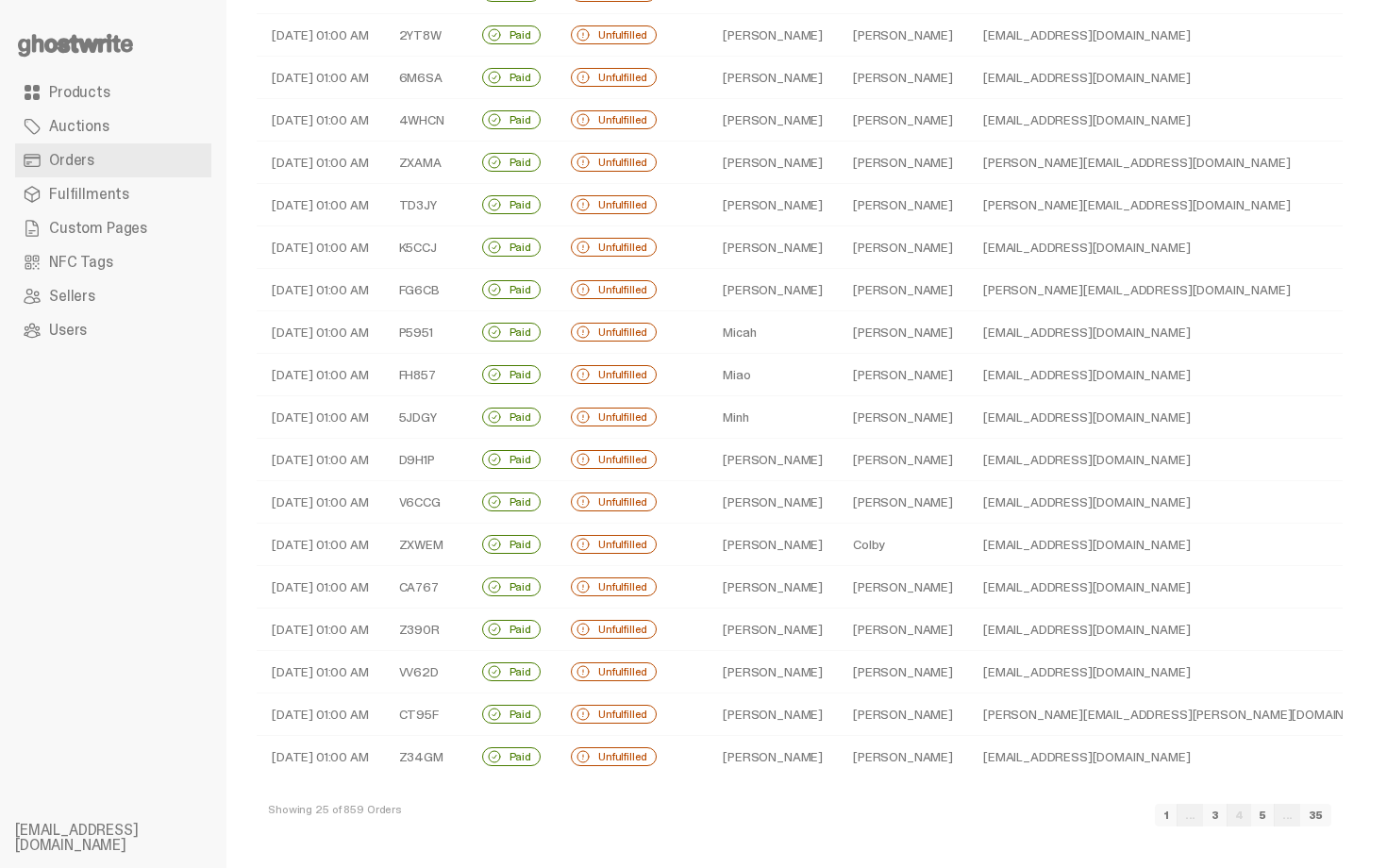
click at [1275, 811] on link "5" at bounding box center [1264, 815] width 24 height 23
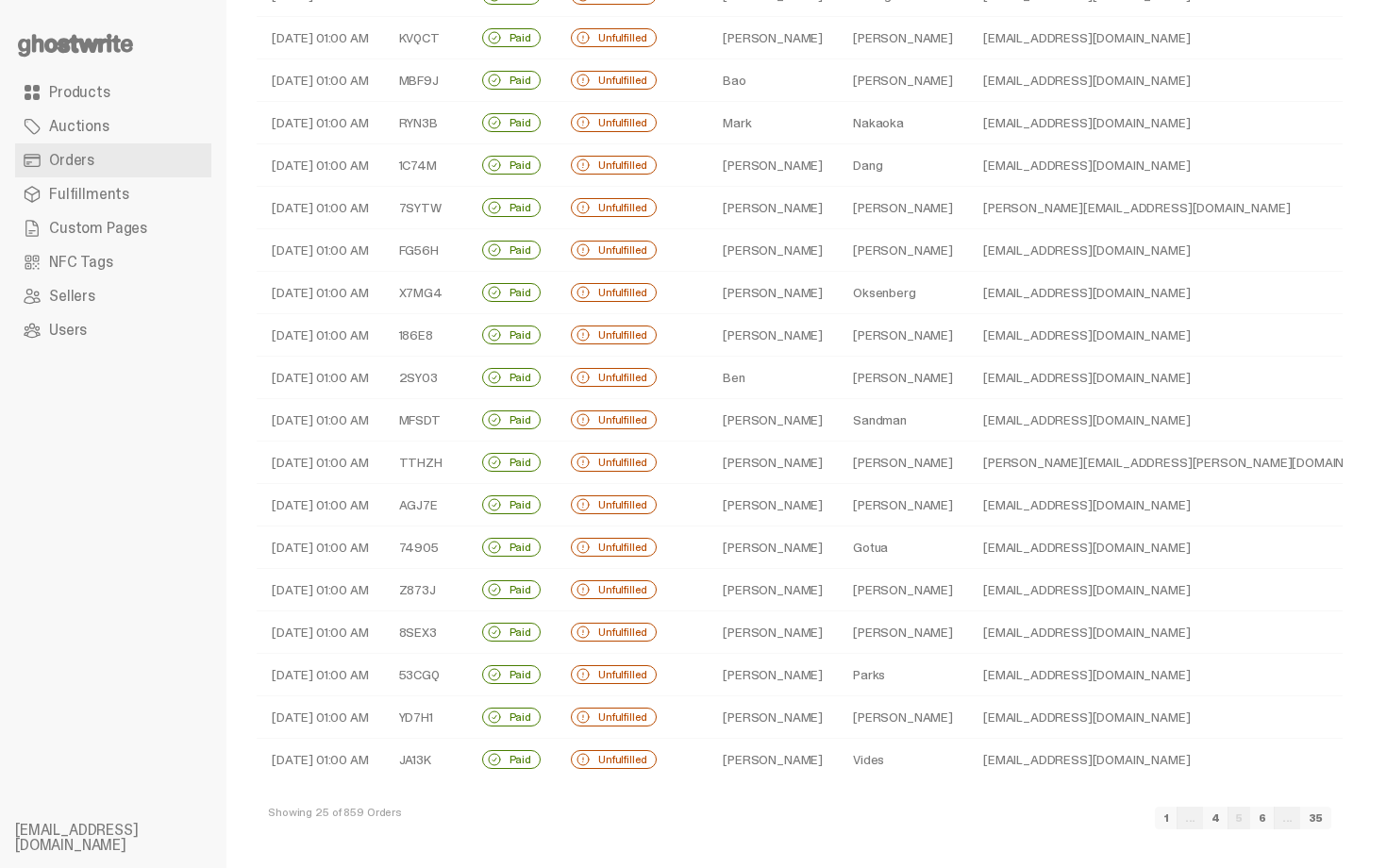
scroll to position [412, 0]
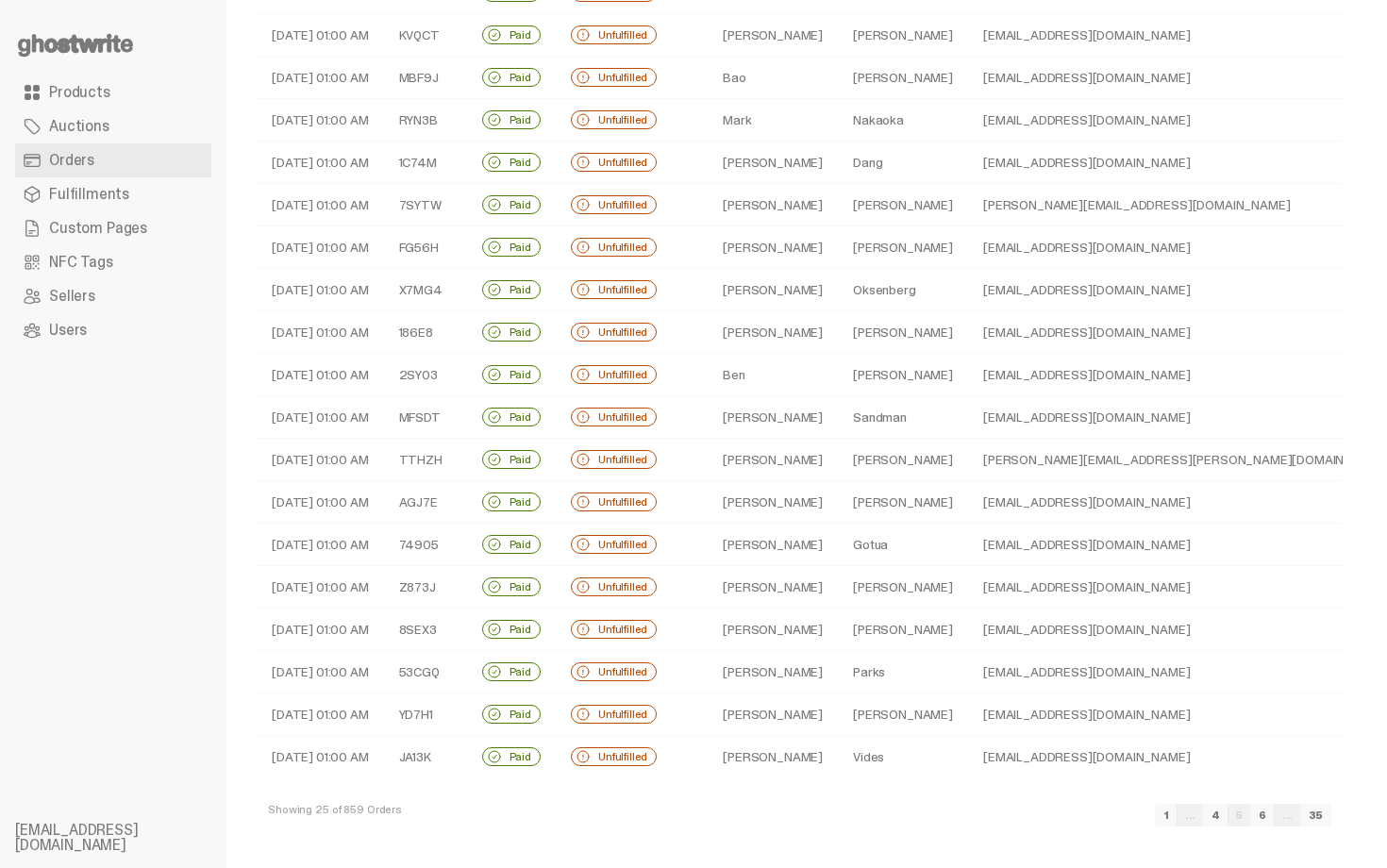
click at [1275, 812] on link "6" at bounding box center [1263, 815] width 25 height 23
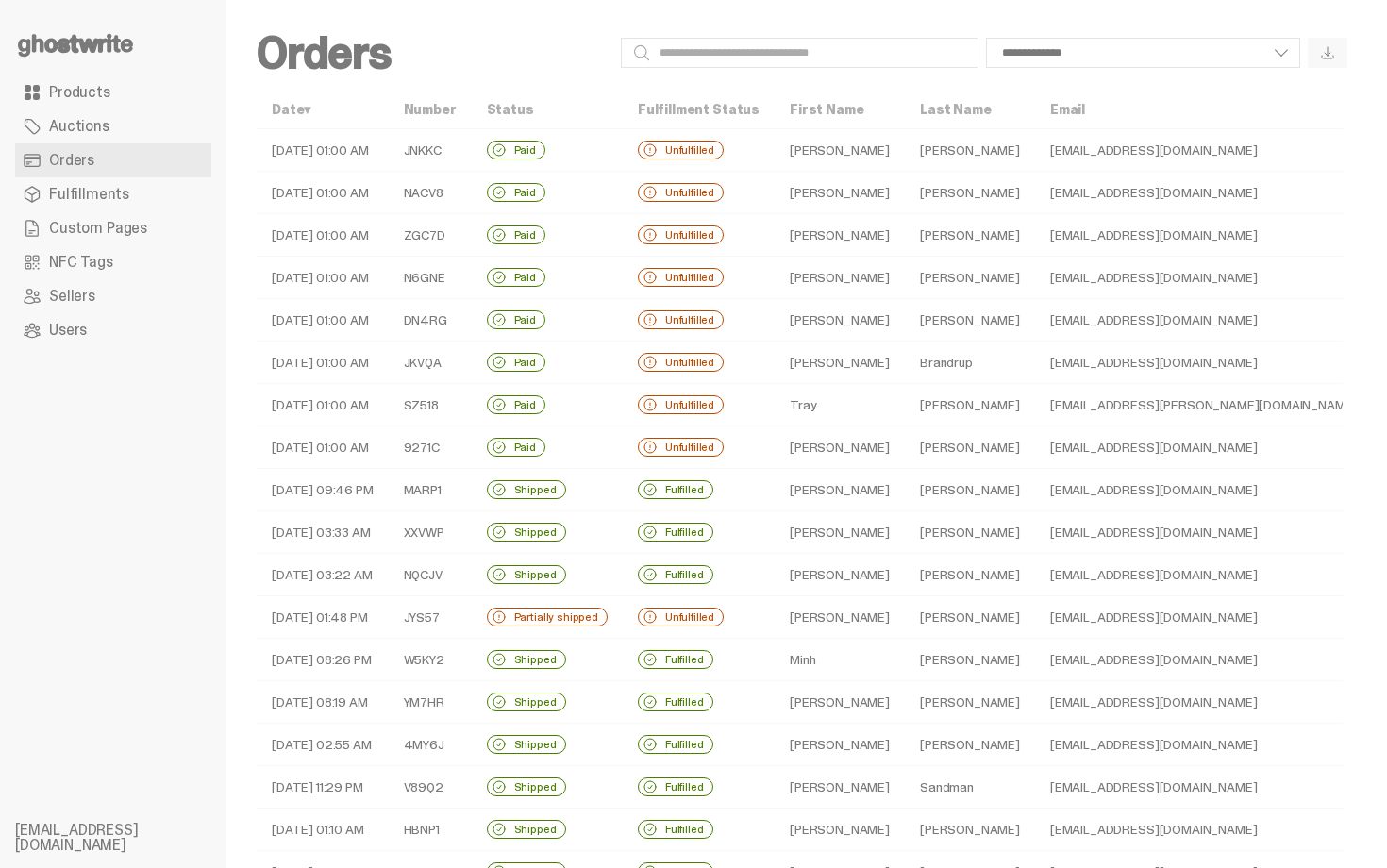
drag, startPoint x: 1386, startPoint y: 543, endPoint x: 1385, endPoint y: 366, distance: 177.0
click at [1373, 368] on html "**********" at bounding box center [687, 434] width 1373 height 868
click at [905, 160] on td "[PERSON_NAME]" at bounding box center [970, 150] width 130 height 42
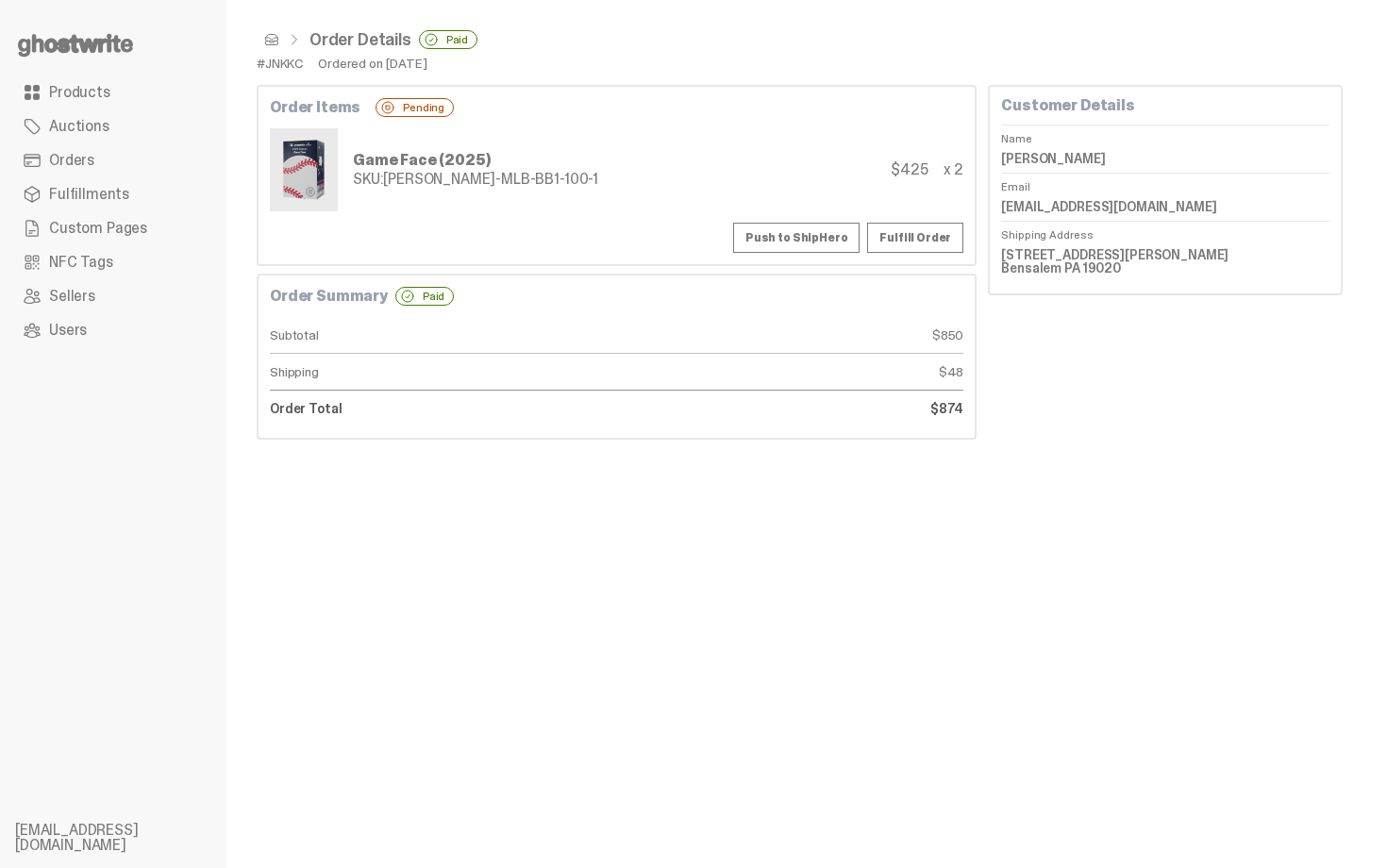
click at [570, 176] on div "Game Face (2025) SKU: [PERSON_NAME]-MLB-BB1-100-1 $425 x 2" at bounding box center [616, 170] width 694 height 83
click at [491, 186] on div "SKU: [PERSON_NAME]-MLB-BB1-100-1" at bounding box center [475, 179] width 245 height 15
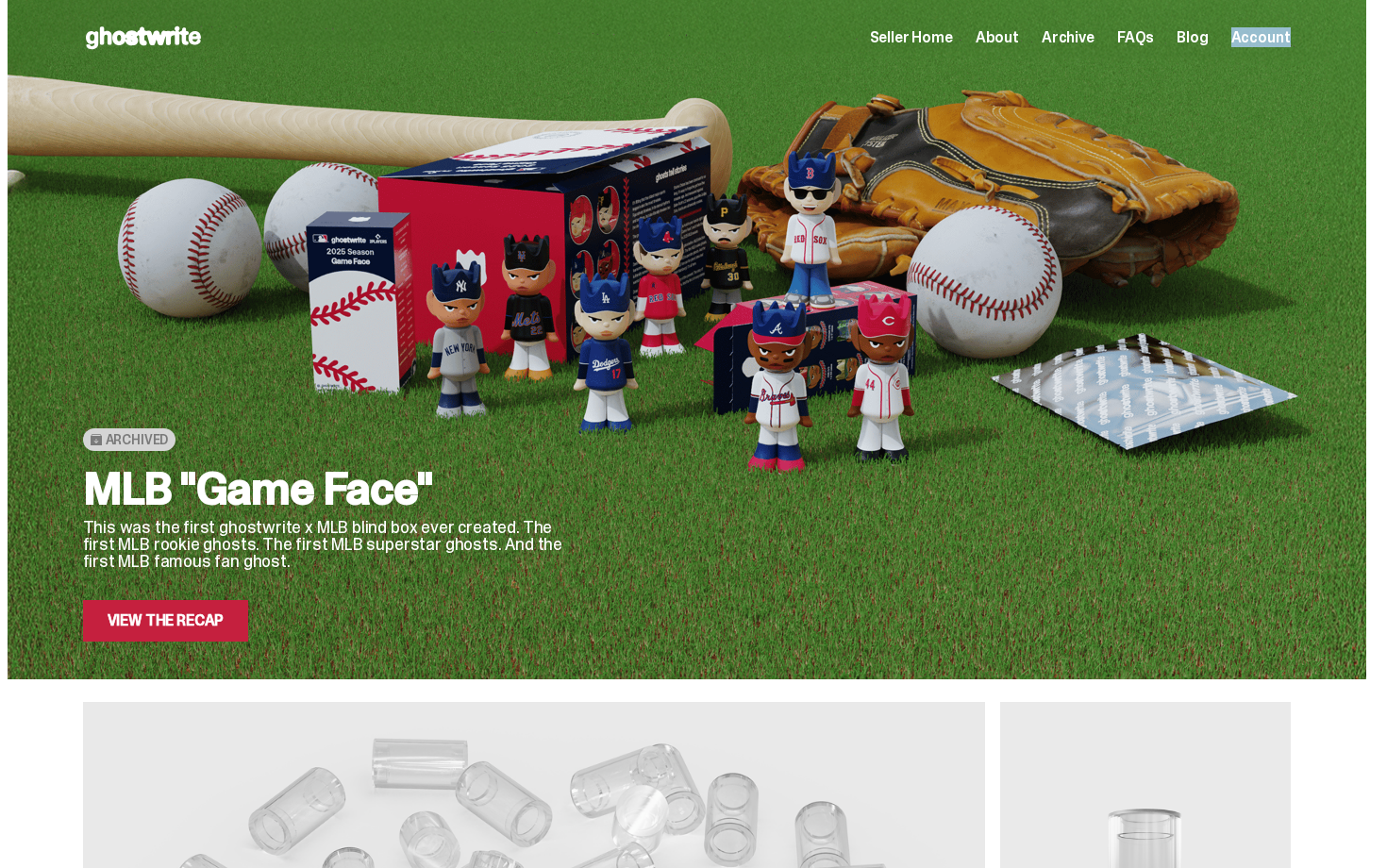
drag, startPoint x: 1386, startPoint y: 623, endPoint x: 1386, endPoint y: -34, distance: 657.0
click at [1373, 0] on html "Open main menu Home Seller Home About Archive FAQs Blog Account Seller Home" at bounding box center [687, 434] width 1373 height 868
click at [1147, 190] on div at bounding box center [946, 384] width 687 height 515
click at [1017, 41] on span "About" at bounding box center [998, 38] width 43 height 15
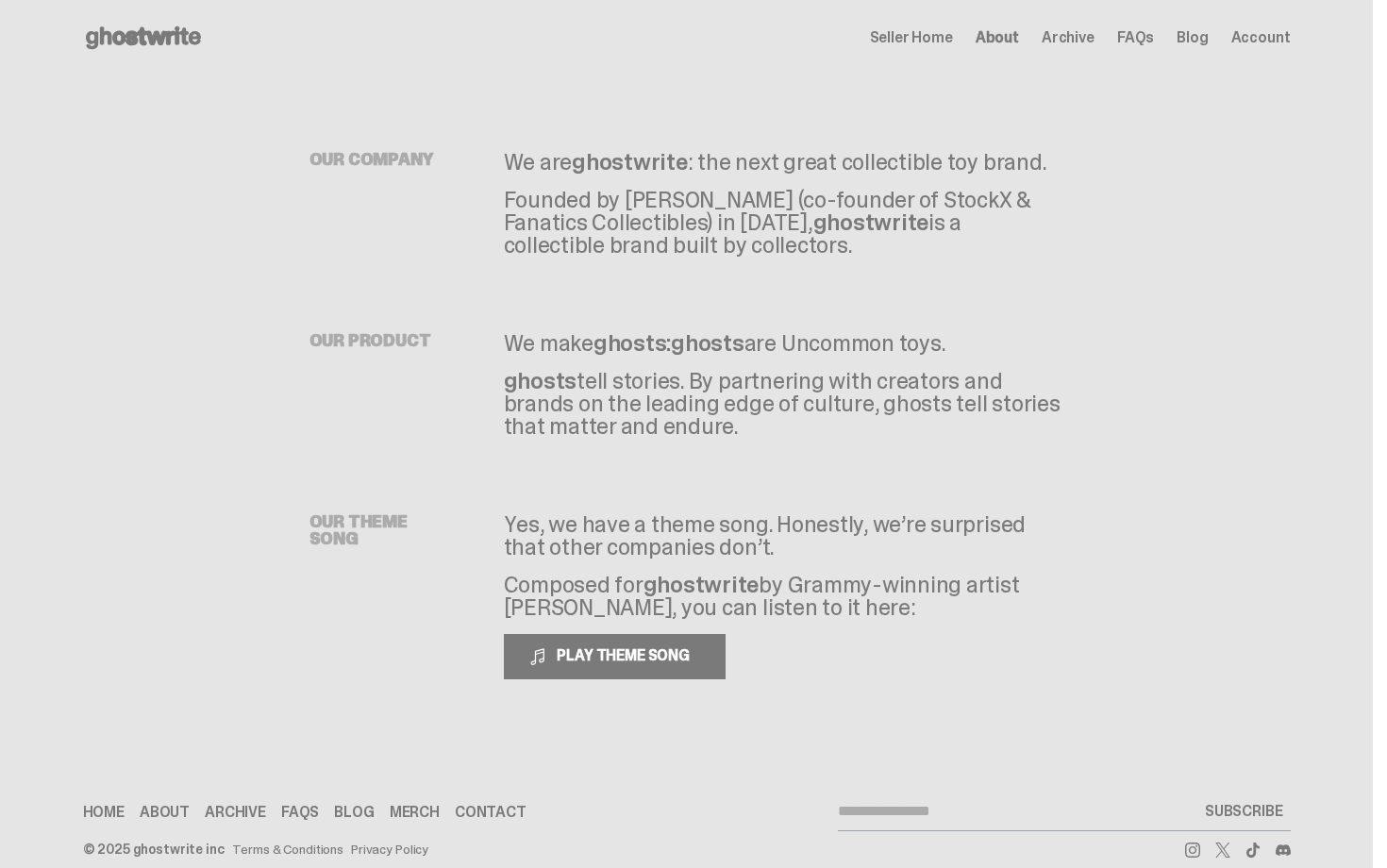
click at [1088, 40] on span "Archive" at bounding box center [1068, 38] width 52 height 15
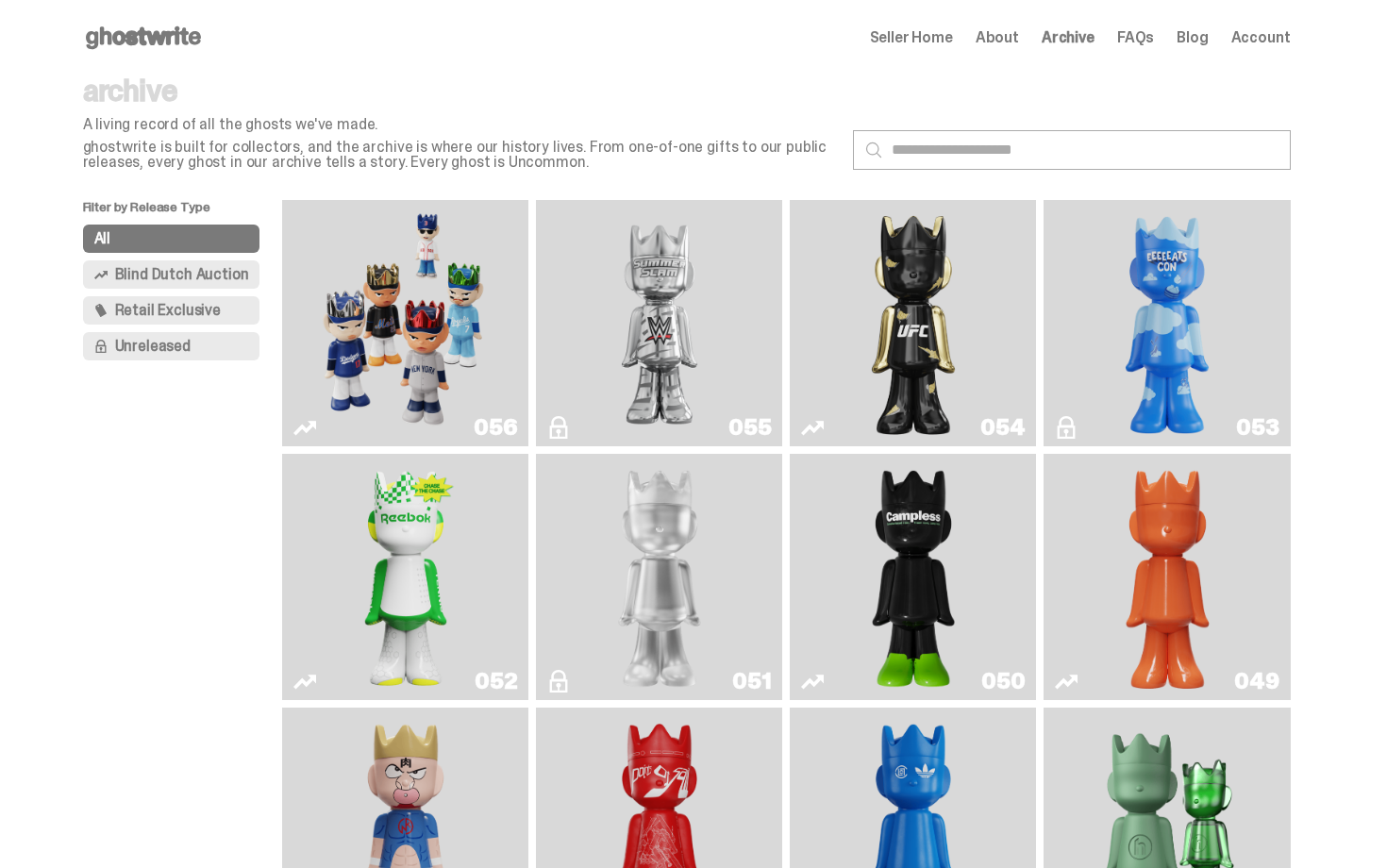
click at [188, 49] on icon at bounding box center [143, 38] width 121 height 31
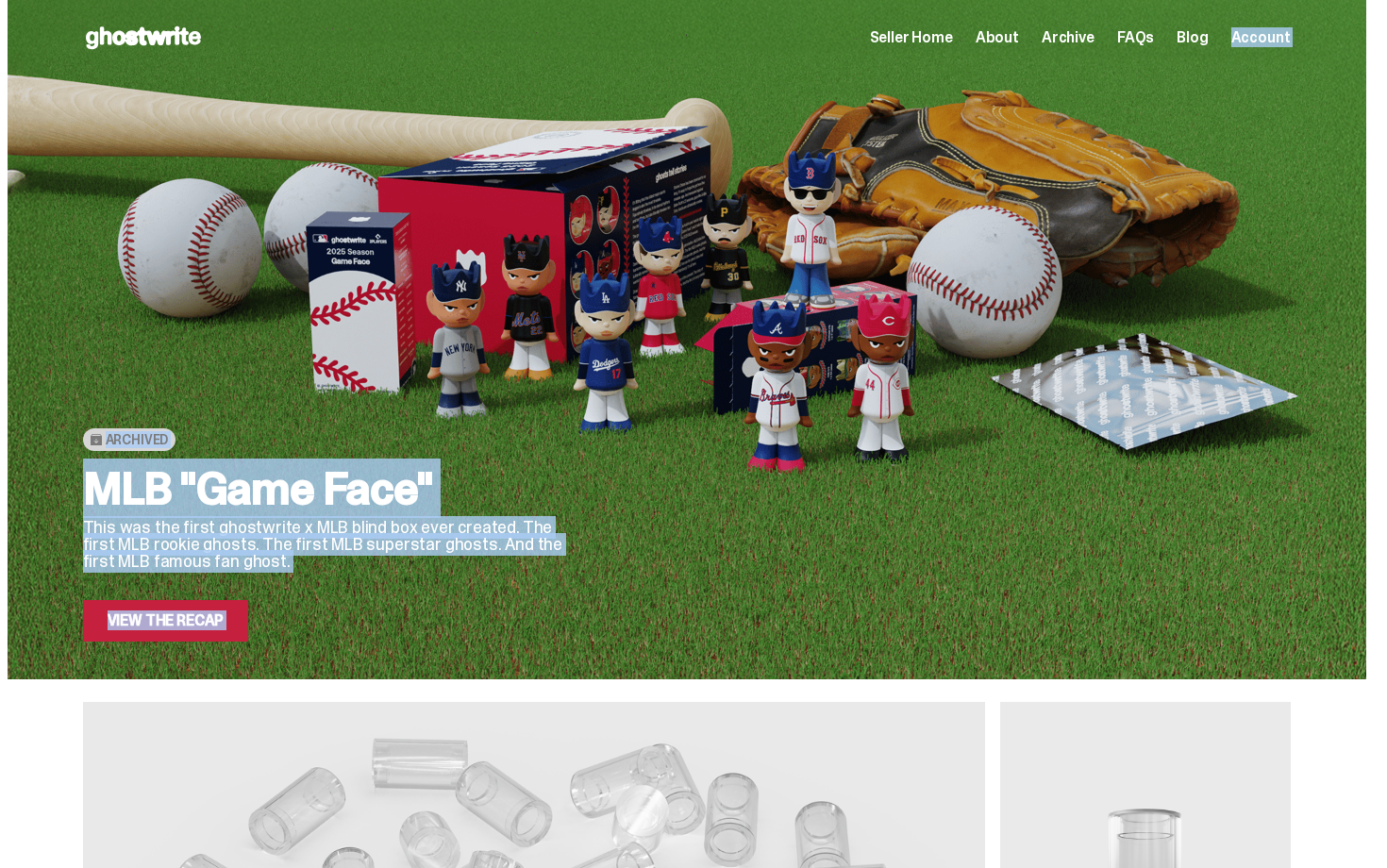
drag, startPoint x: 1375, startPoint y: 355, endPoint x: 1332, endPoint y: -34, distance: 391.4
click at [1332, 0] on html "Open main menu Home Seller Home About Archive FAQs Blog Account Seller Home" at bounding box center [687, 434] width 1373 height 868
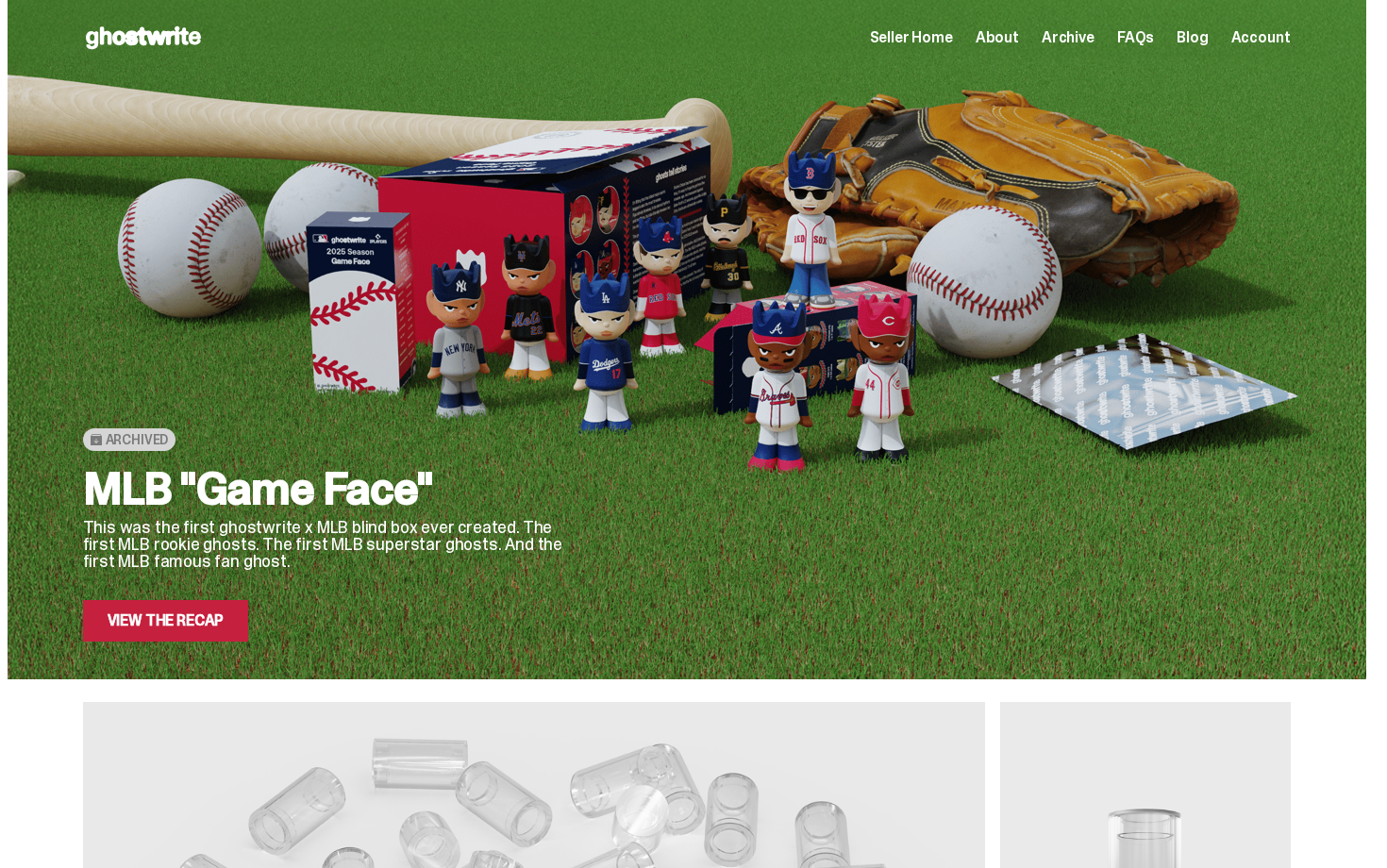
click at [1189, 286] on div at bounding box center [946, 384] width 687 height 515
